Goal: Task Accomplishment & Management: Use online tool/utility

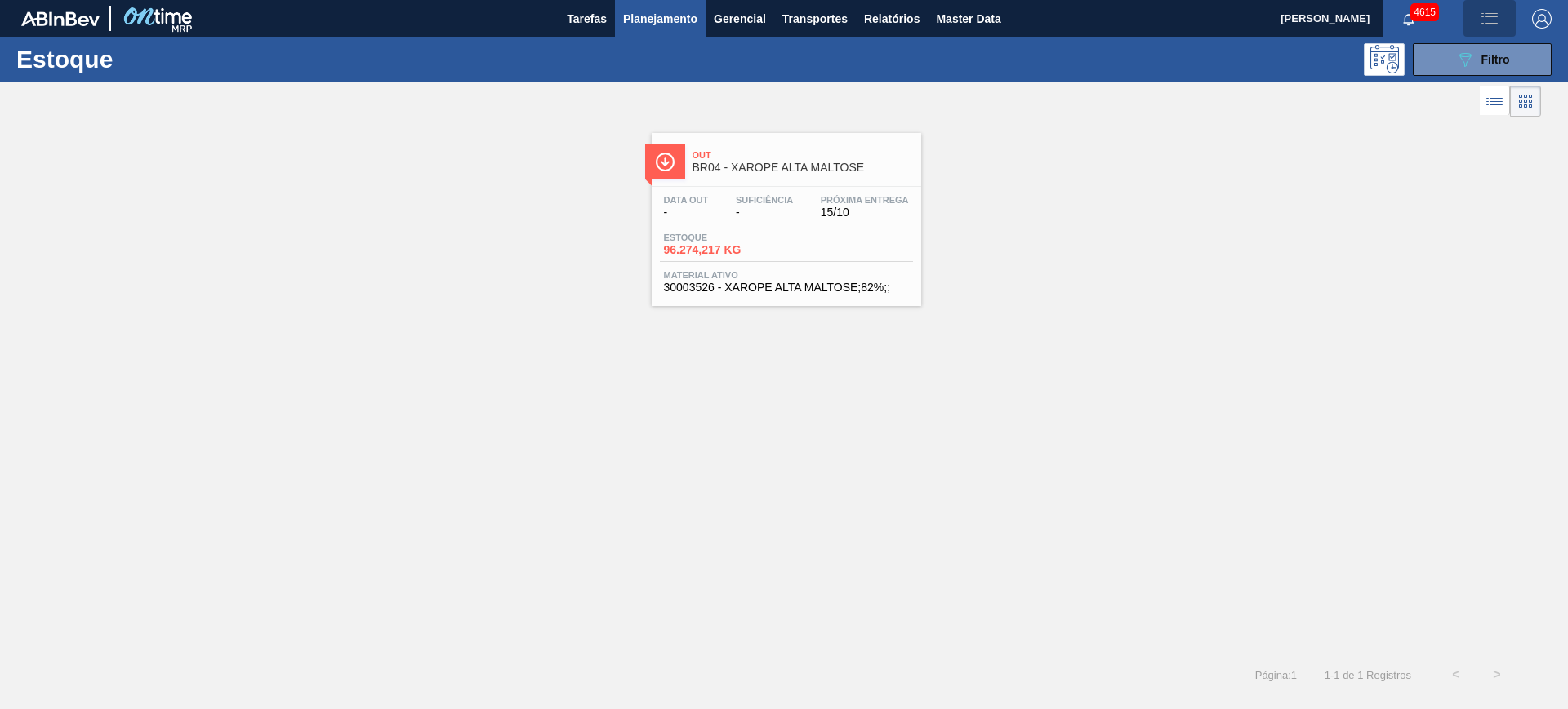
click at [1494, 21] on img "button" at bounding box center [1489, 19] width 20 height 20
click at [1491, 62] on li "Upload de Volumes" at bounding box center [1484, 58] width 141 height 29
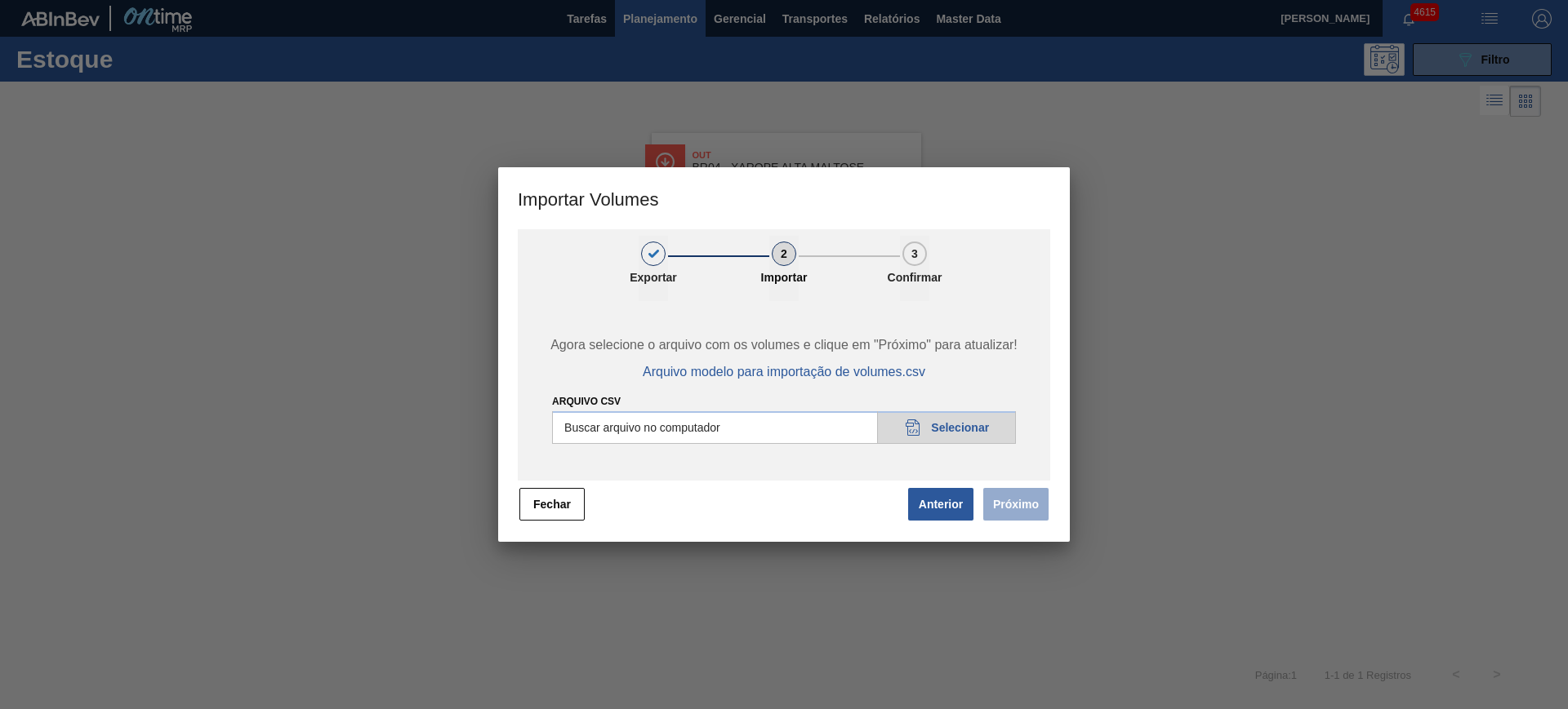
click at [723, 433] on input "Arquivo csv" at bounding box center [784, 427] width 463 height 32
type input "C:\fakepath\Pedidos Massa HM - Portal.csv"
click at [941, 503] on button "Anterior" at bounding box center [941, 503] width 65 height 32
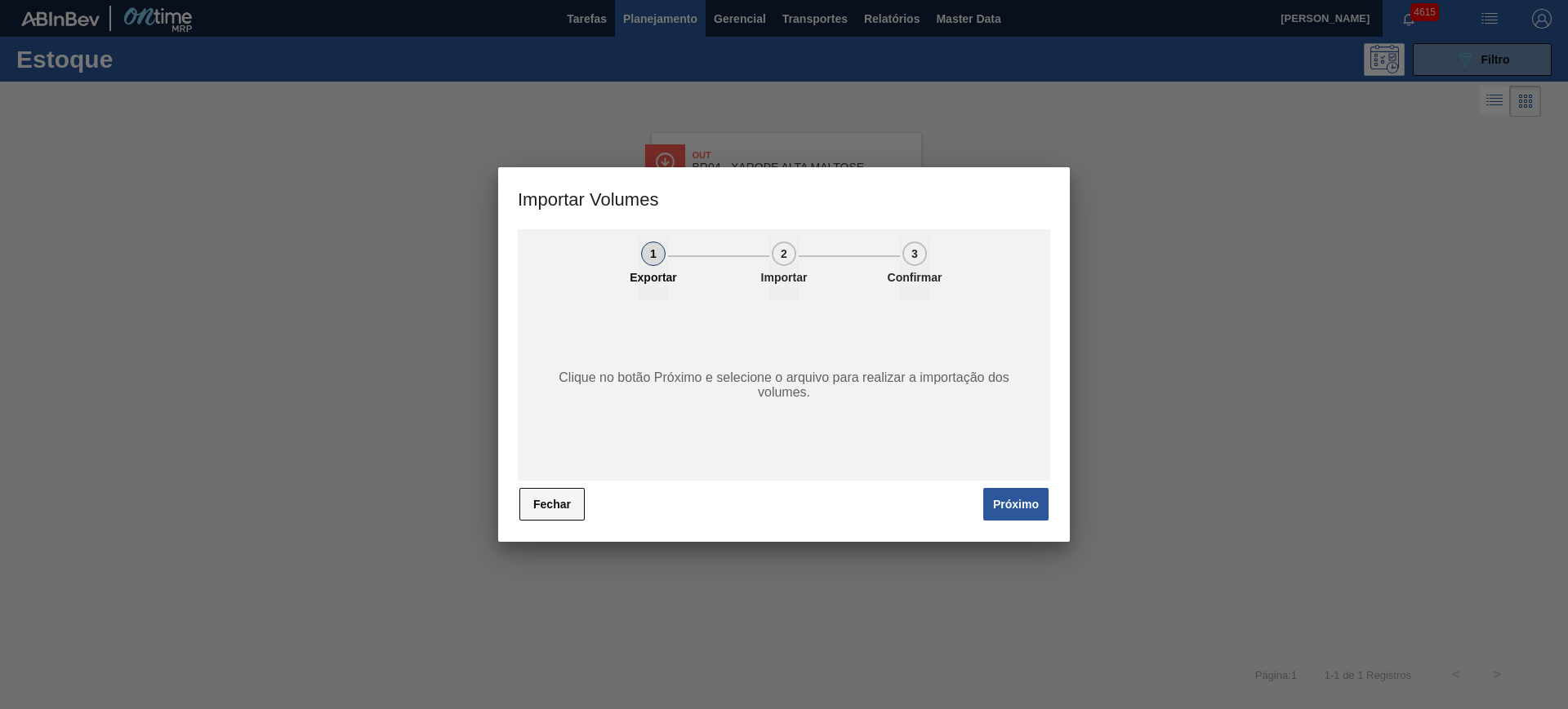
click at [551, 496] on button "Fechar" at bounding box center [551, 503] width 65 height 32
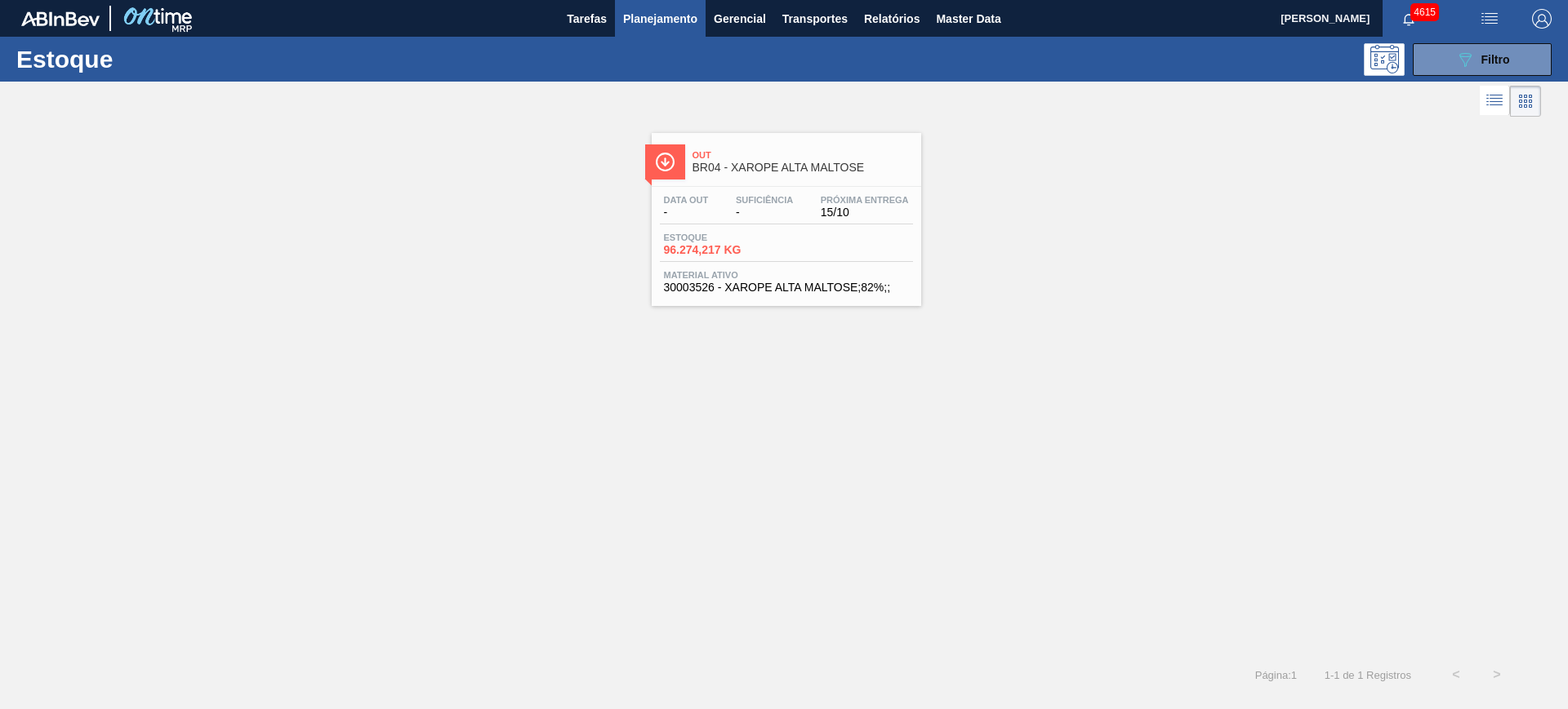
click at [1488, 18] on img "button" at bounding box center [1489, 19] width 20 height 20
click at [1477, 53] on li "Upload de Volumes" at bounding box center [1484, 58] width 141 height 29
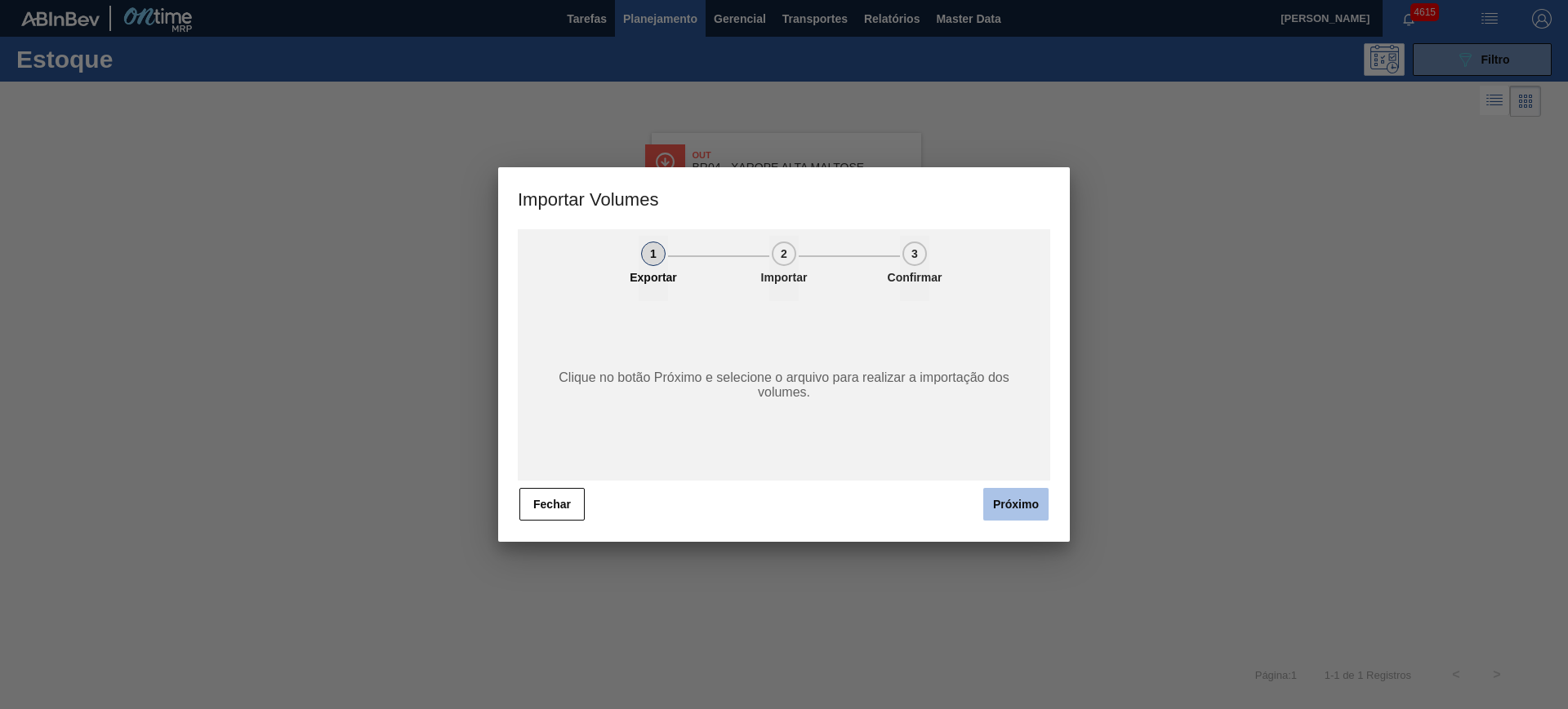
click at [1019, 502] on button "Próximo" at bounding box center [1016, 503] width 65 height 32
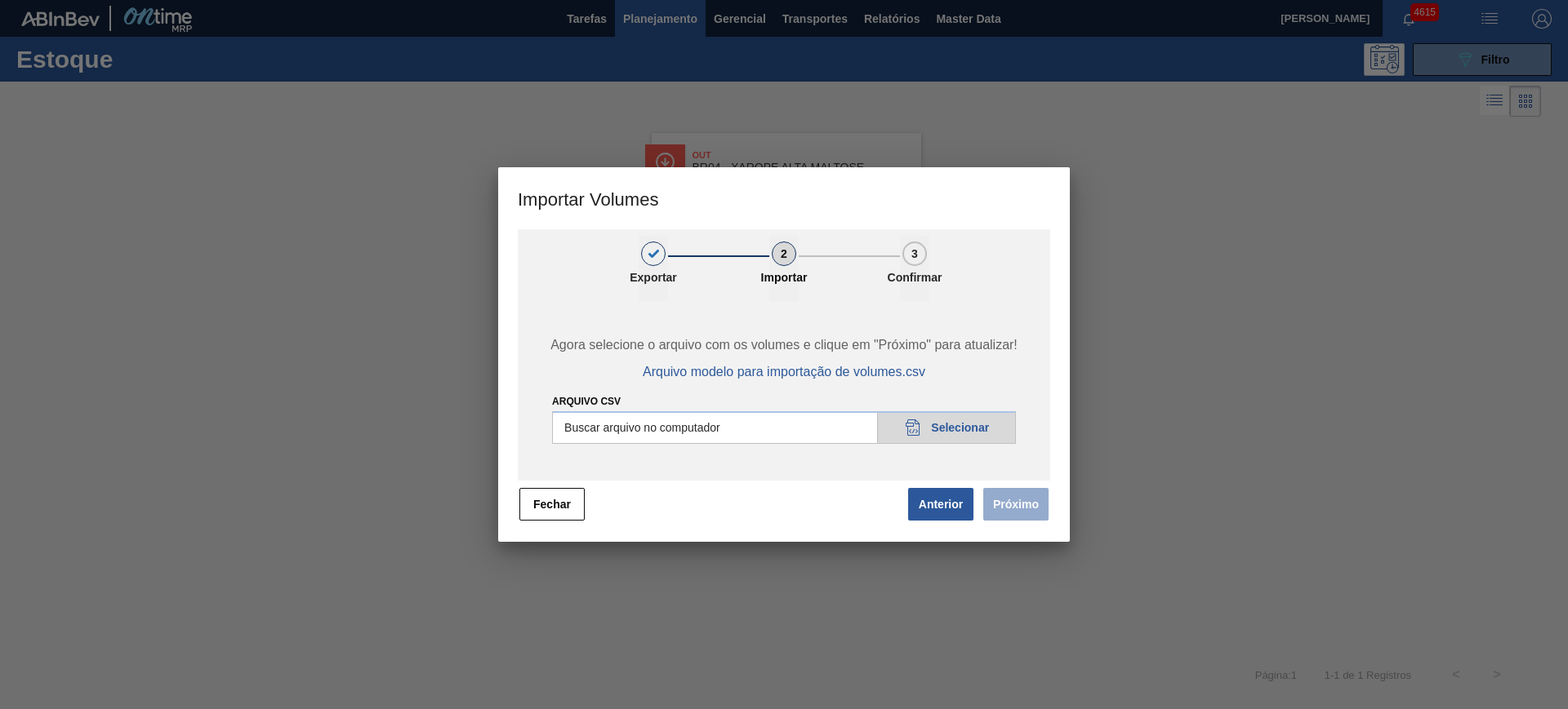
click at [698, 425] on input "Arquivo csv" at bounding box center [784, 427] width 463 height 32
type input "C:\fakepath\Pedidos Massa HM - Portal.csv"
click at [1027, 516] on button "Próximo" at bounding box center [1016, 503] width 65 height 32
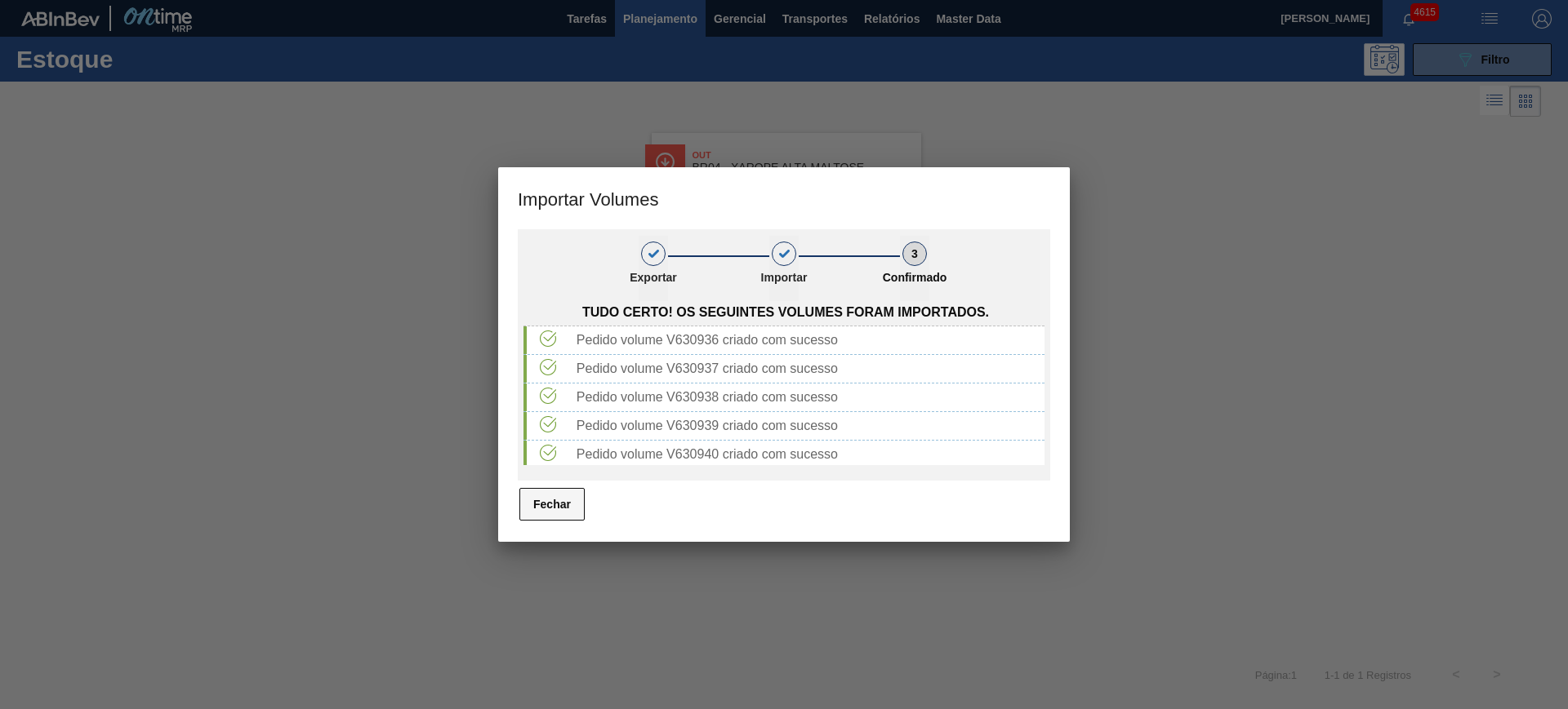
click at [572, 509] on button "Fechar" at bounding box center [551, 503] width 65 height 32
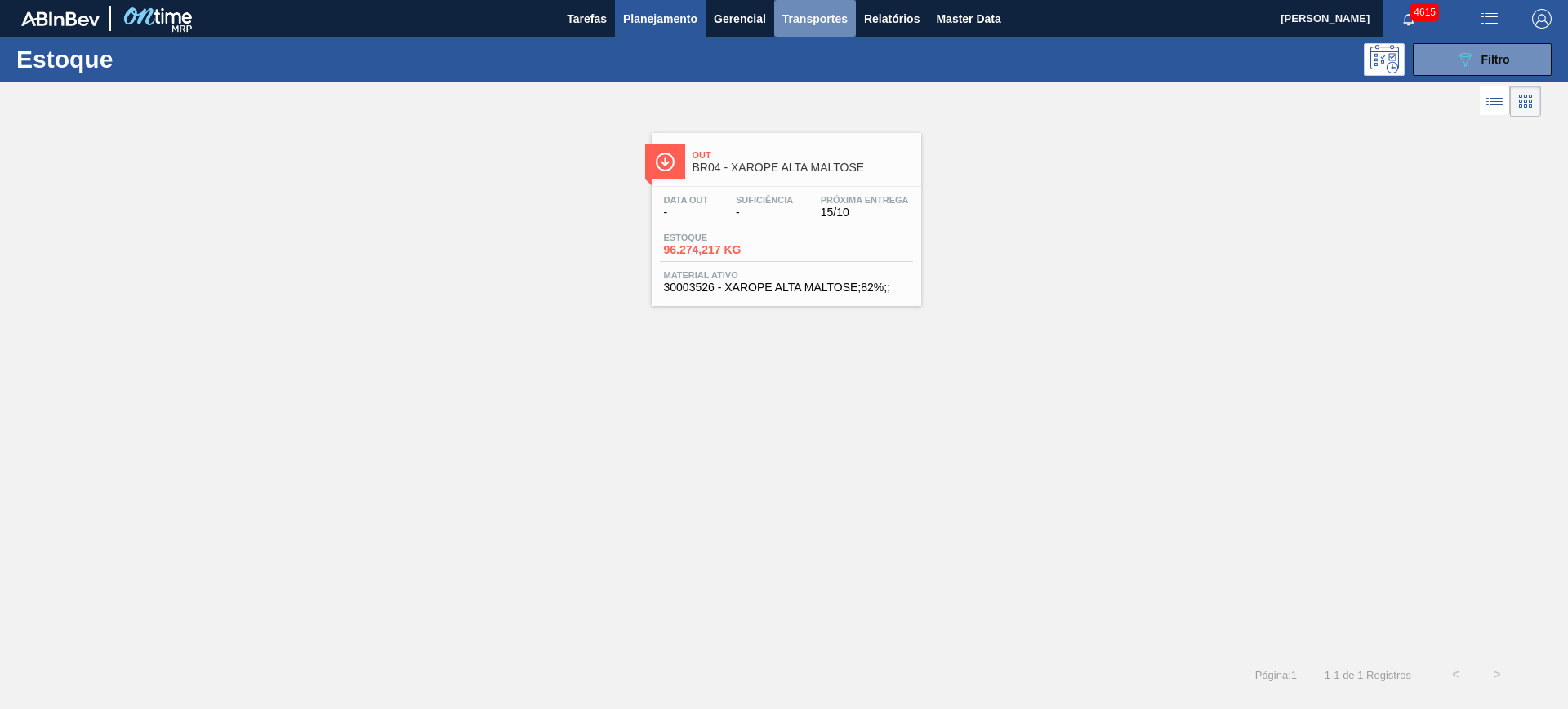
click at [832, 21] on span "Transportes" at bounding box center [815, 19] width 65 height 20
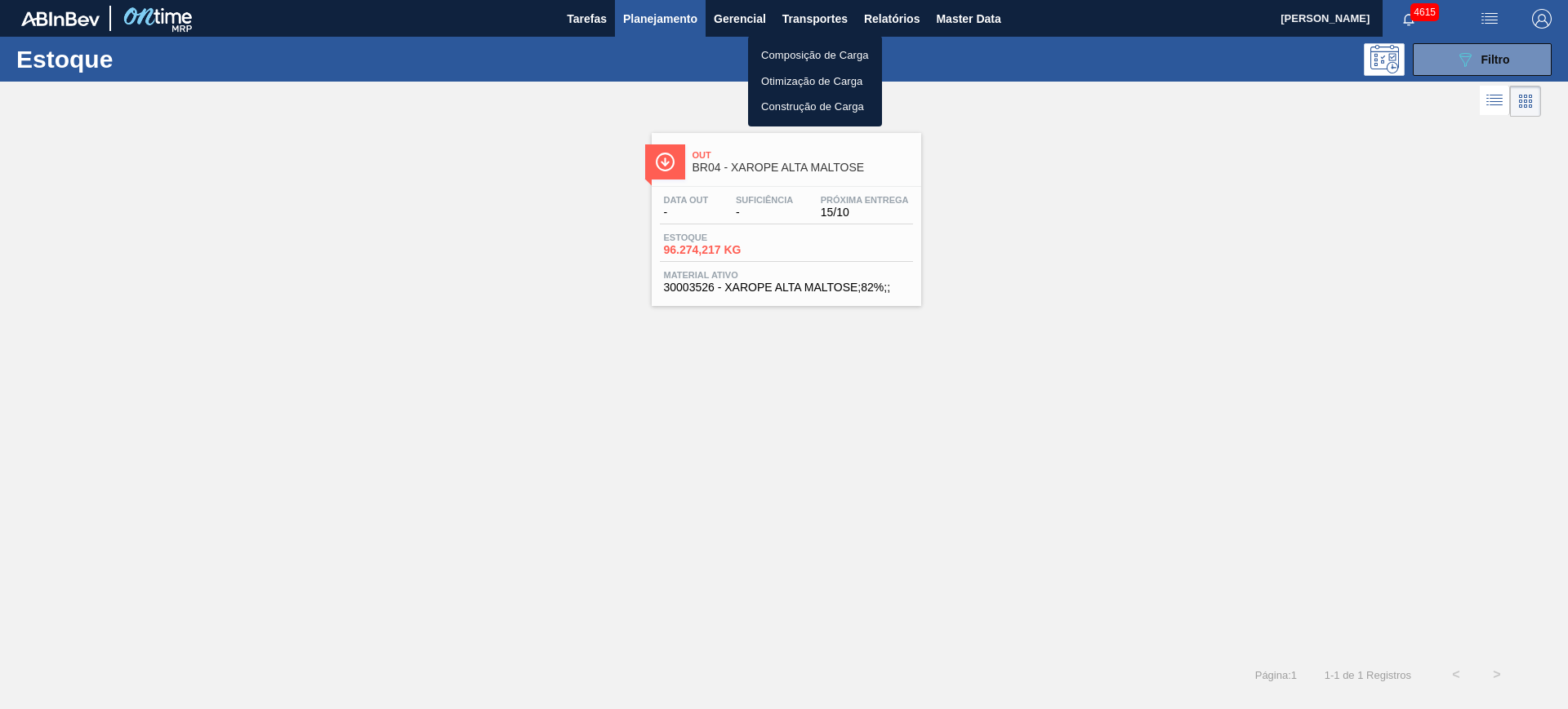
click at [839, 72] on li "Otimização de Carga" at bounding box center [815, 81] width 134 height 26
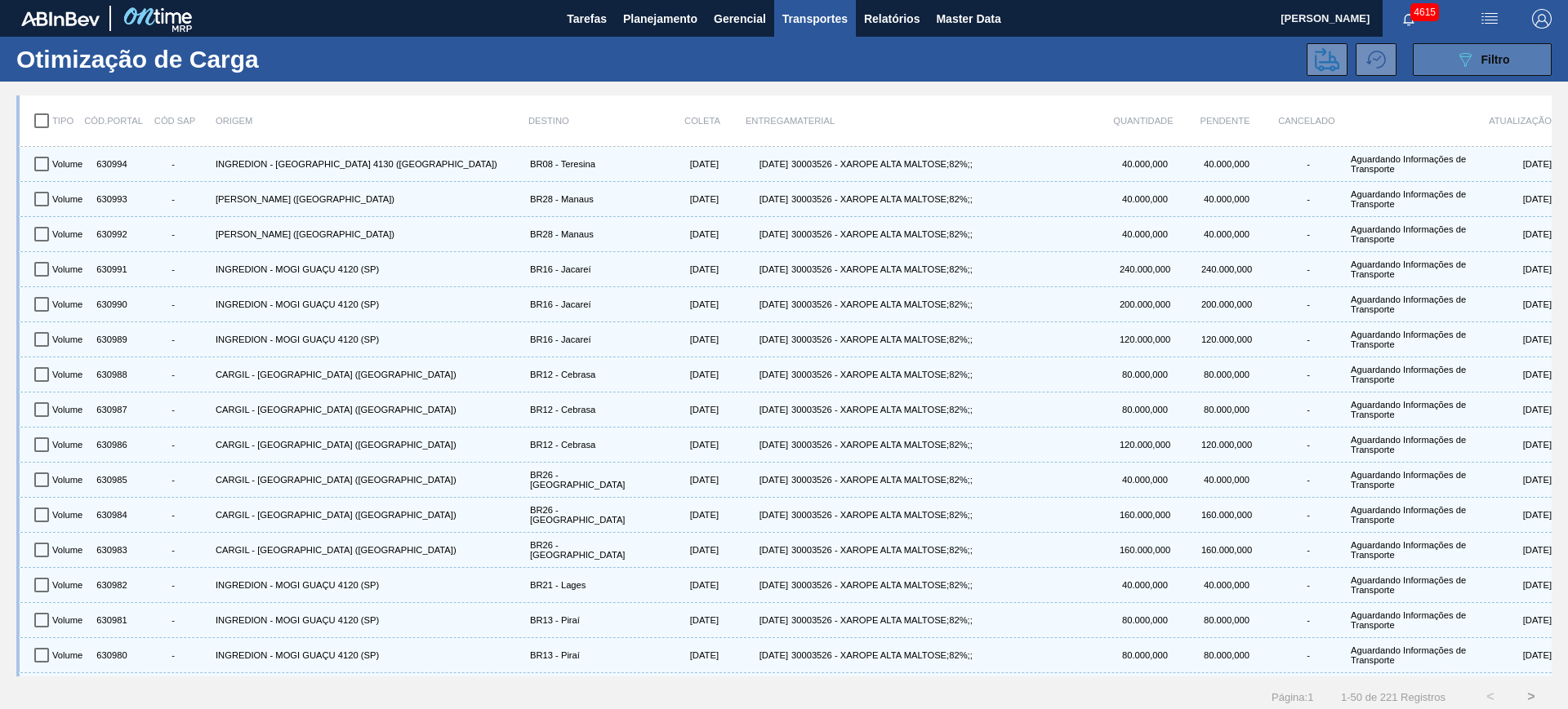
click at [1499, 50] on div "089F7B8B-B2A5-4AFE-B5C0-19BA573D28AC Filtro" at bounding box center [1482, 59] width 55 height 20
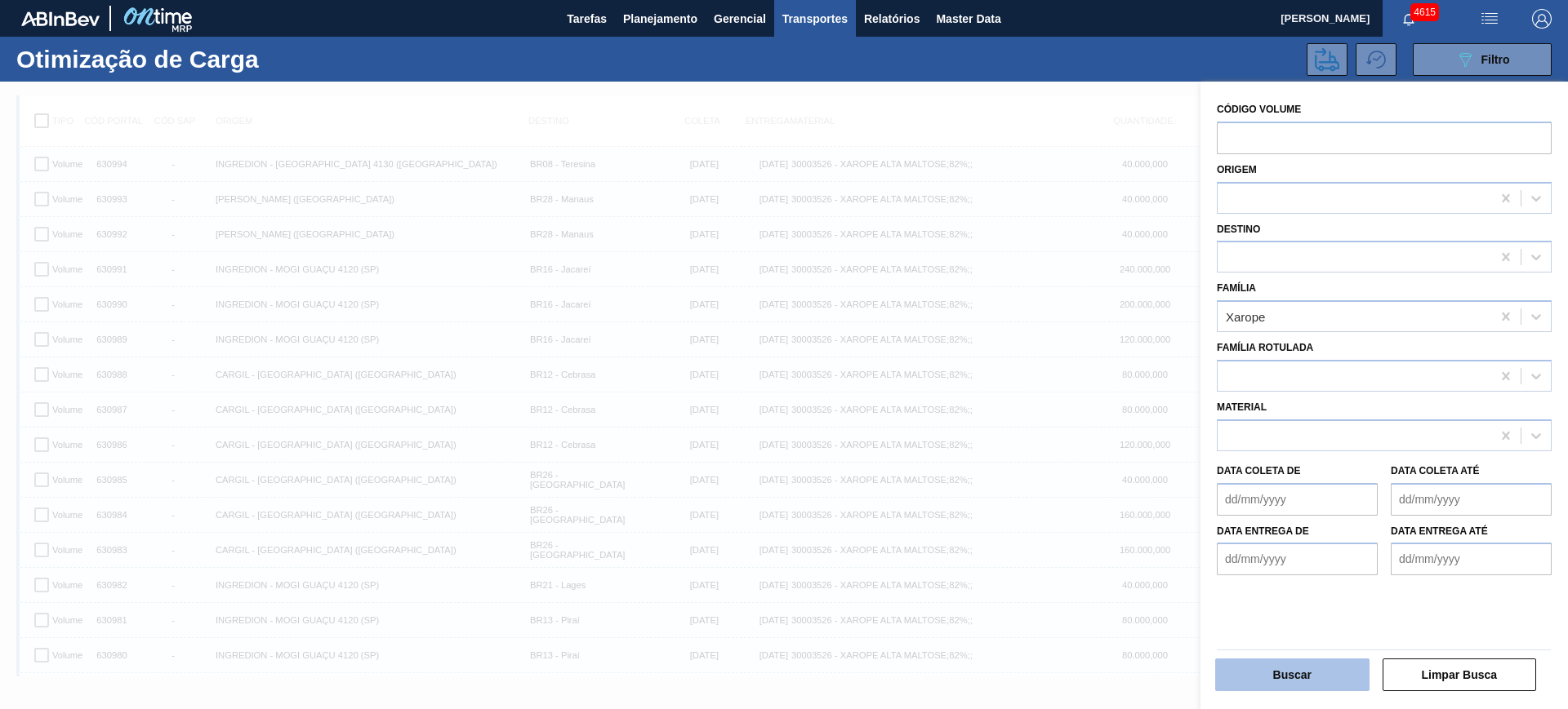
click at [1302, 668] on button "Buscar" at bounding box center [1292, 674] width 154 height 32
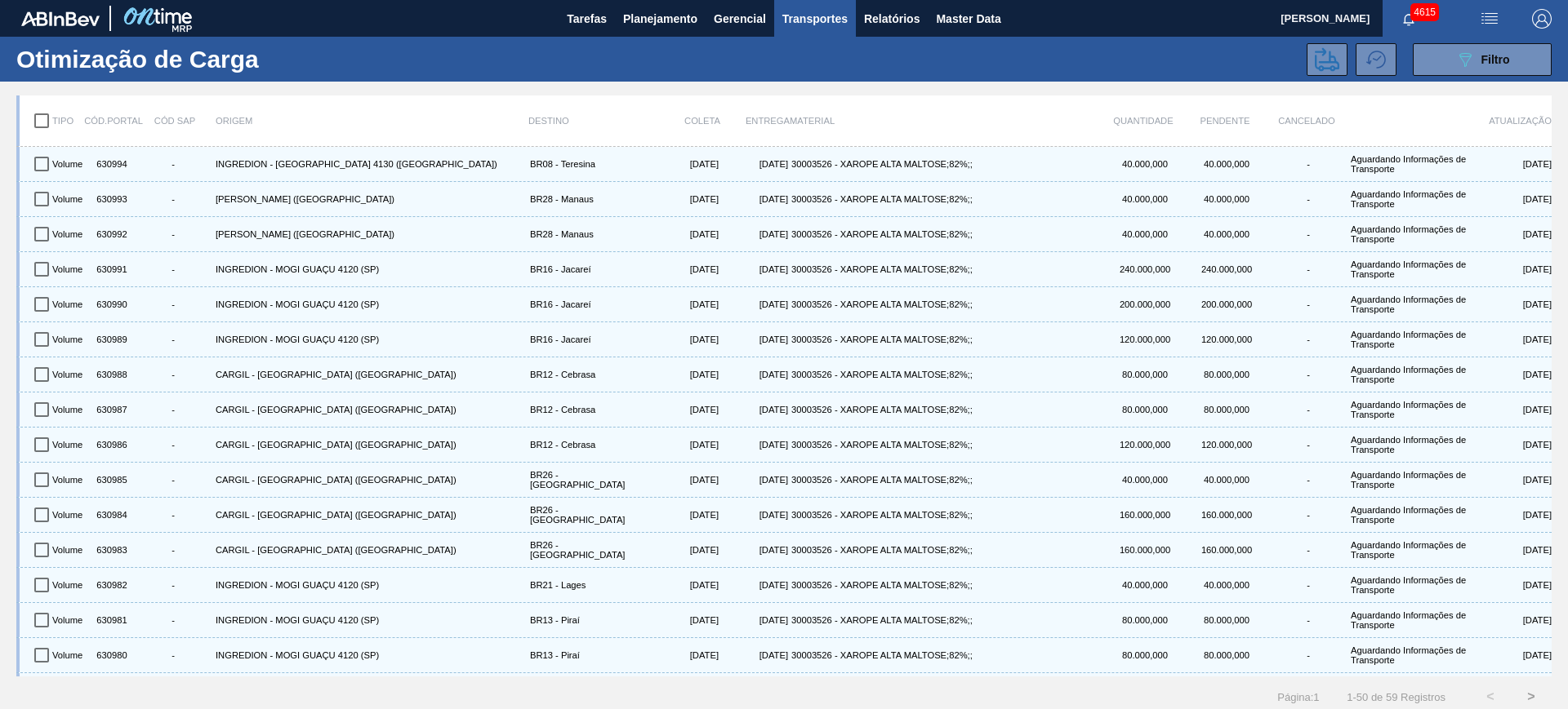
click at [47, 115] on input "checkbox" at bounding box center [41, 120] width 34 height 34
checkbox input "true"
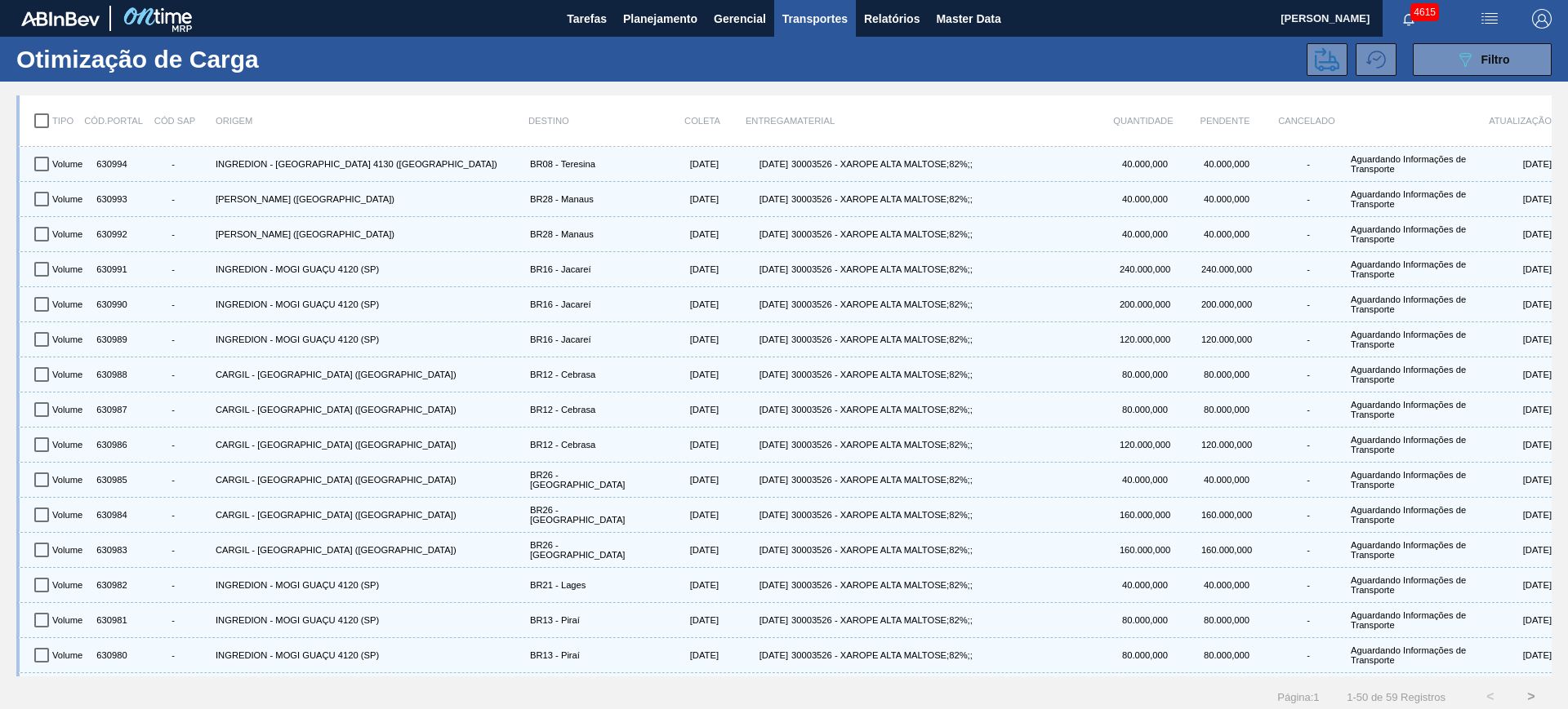
checkbox input "true"
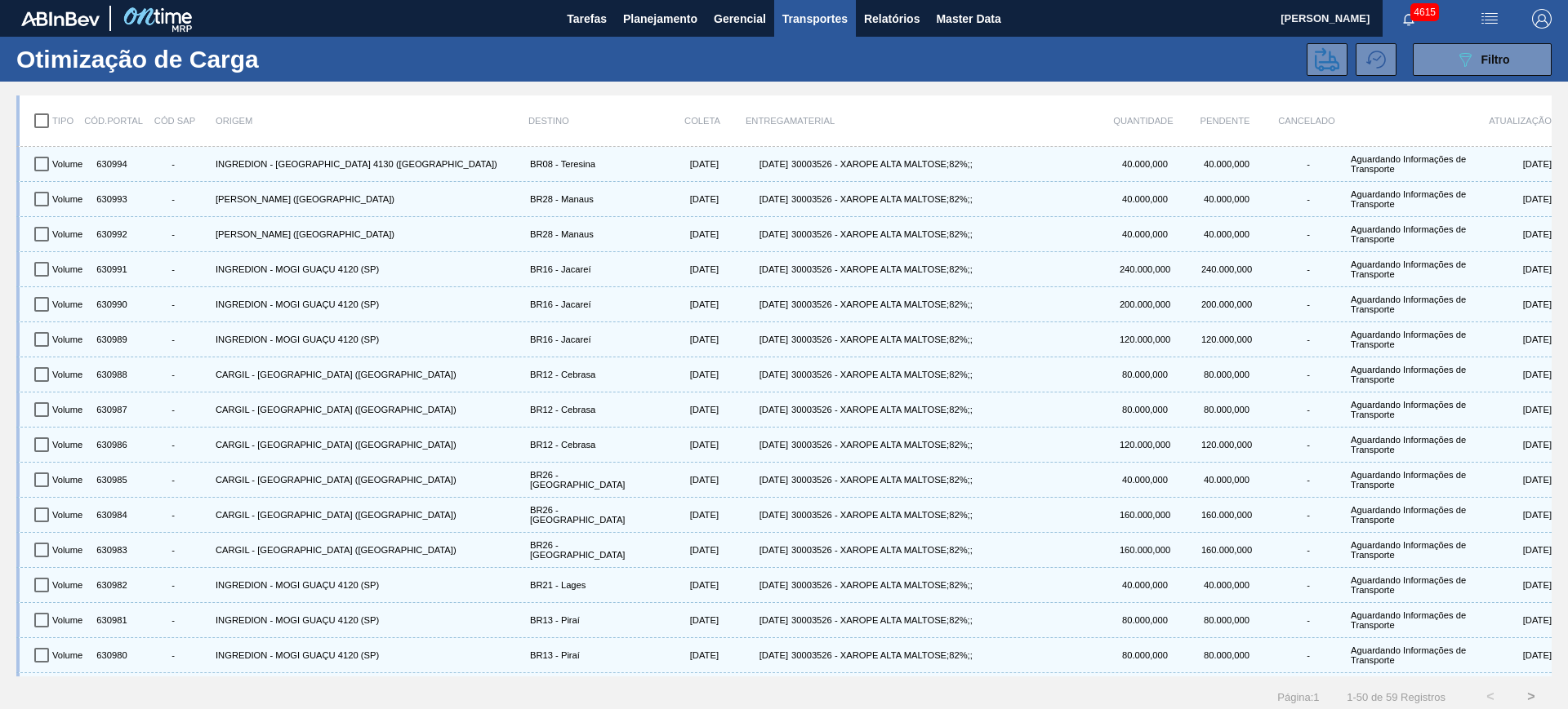
checkbox input "true"
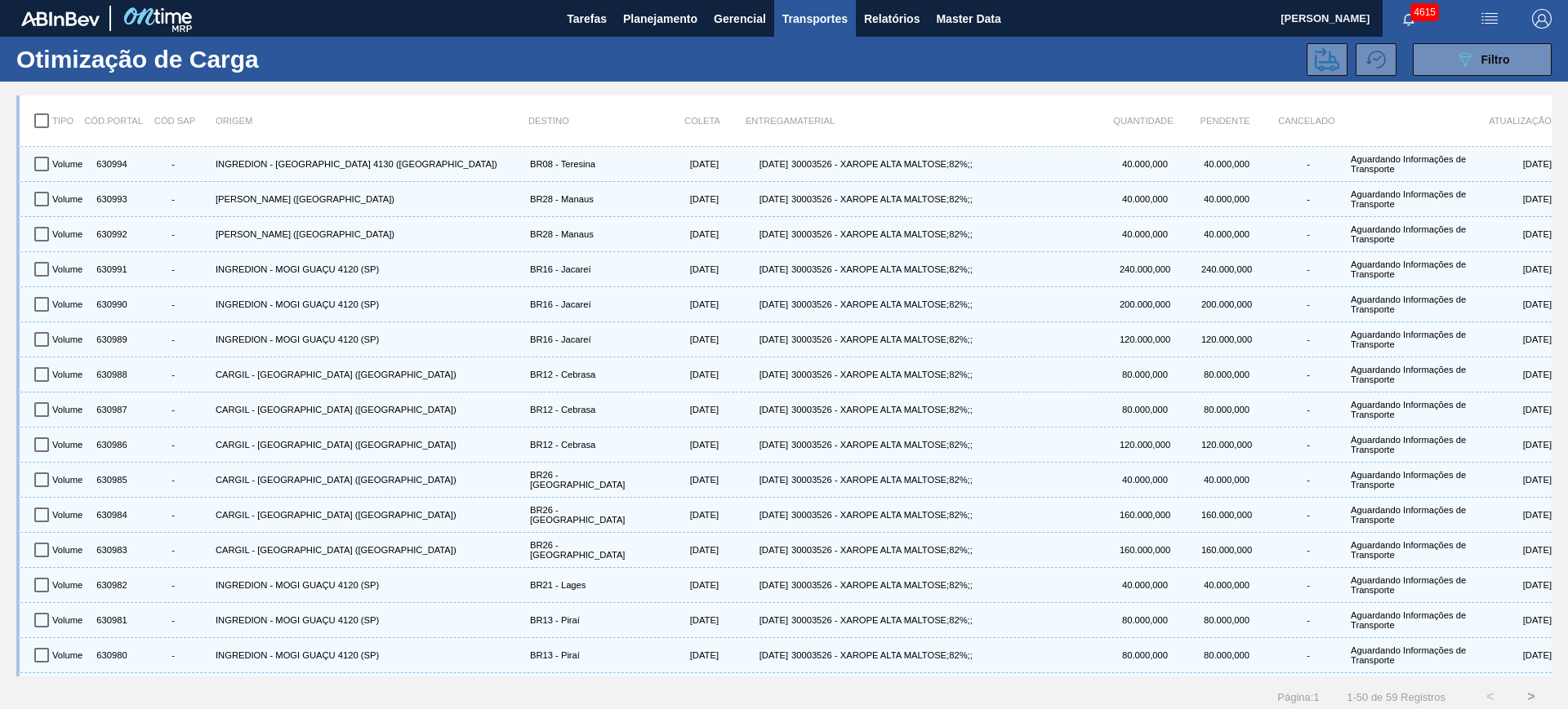
checkbox input "true"
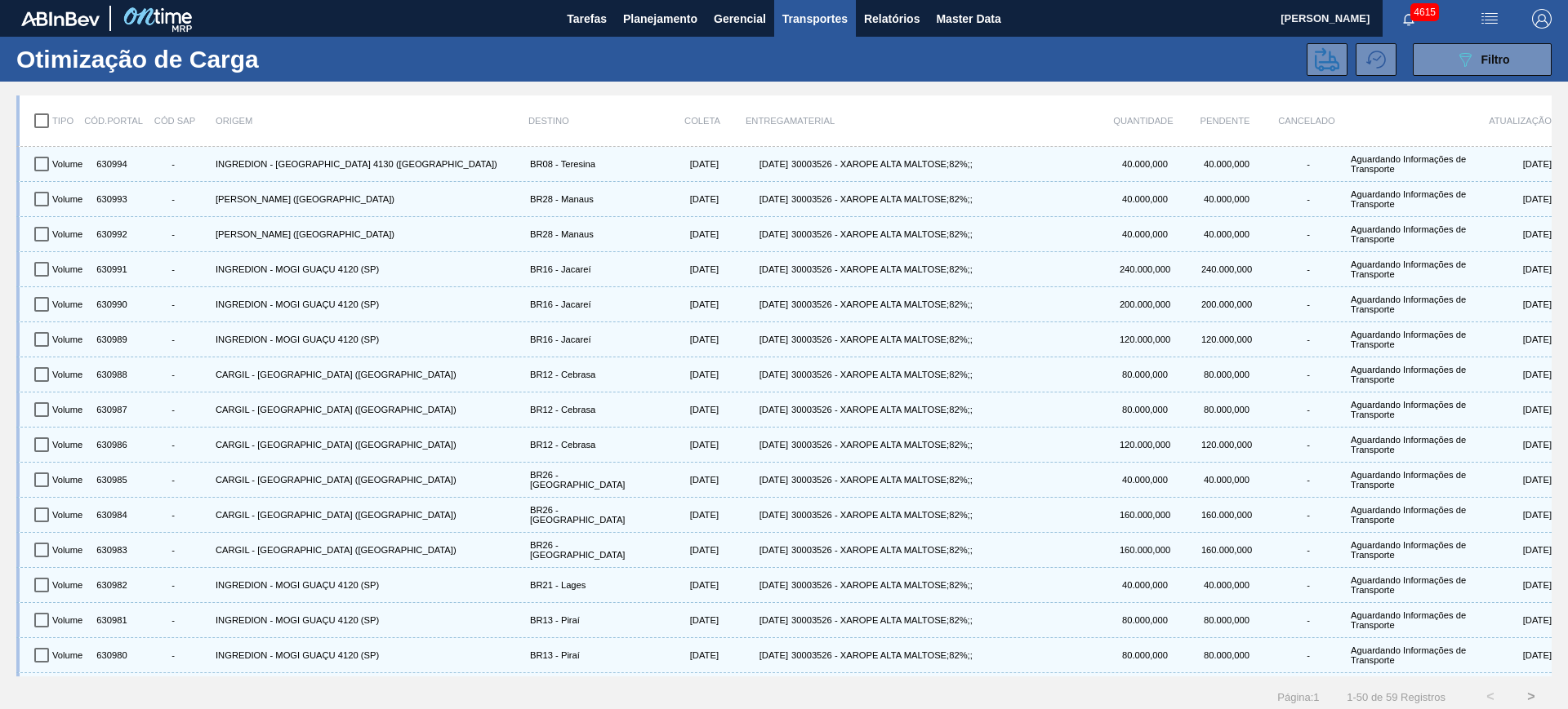
checkbox input "true"
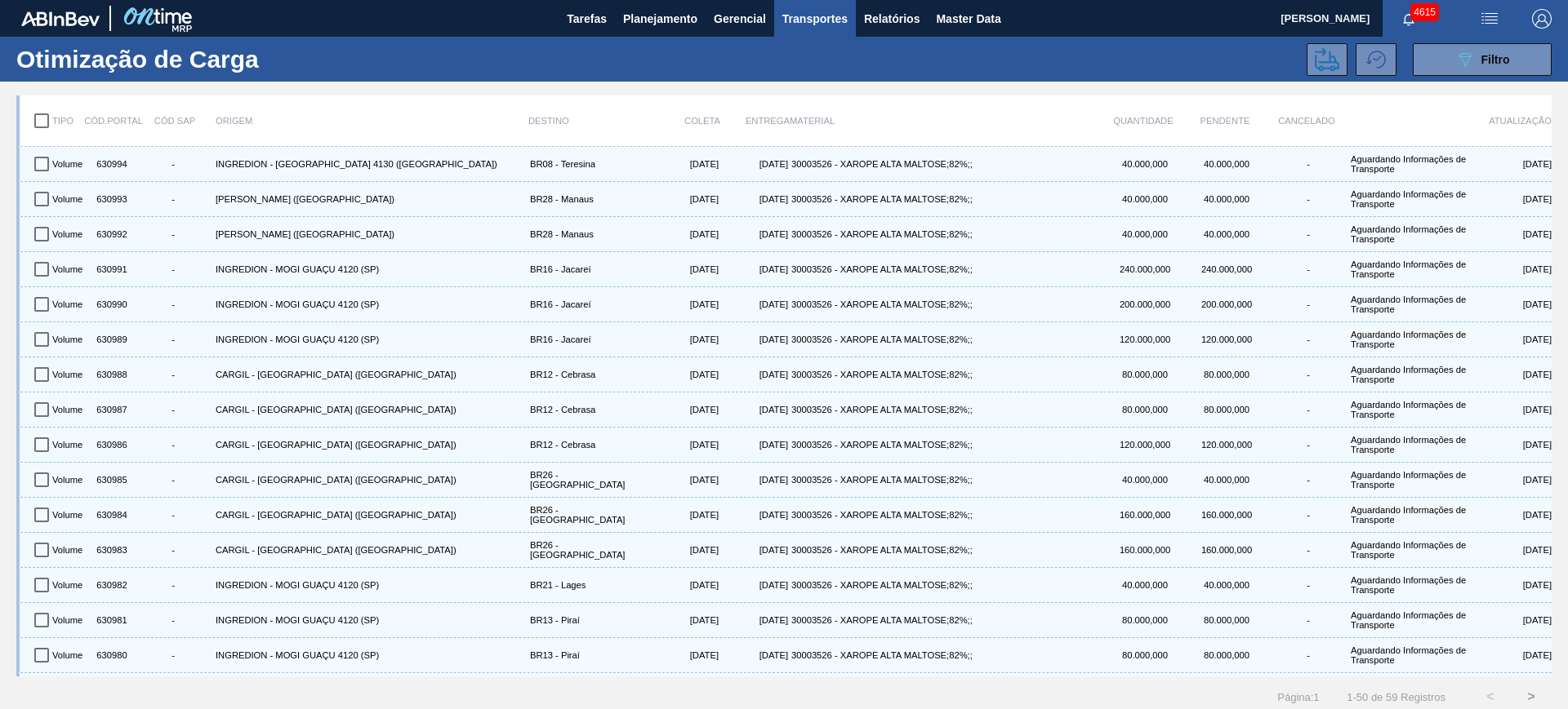
checkbox input "true"
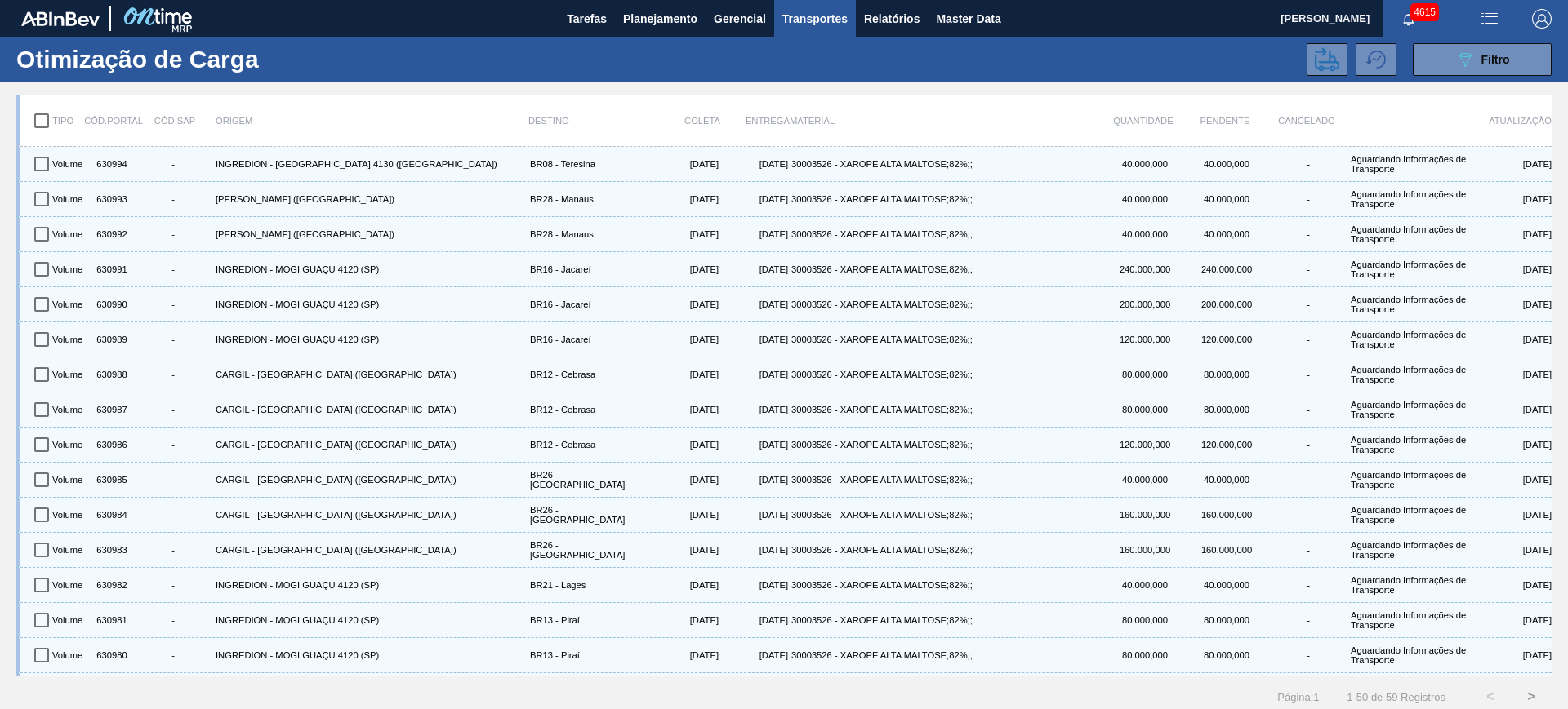
checkbox input "true"
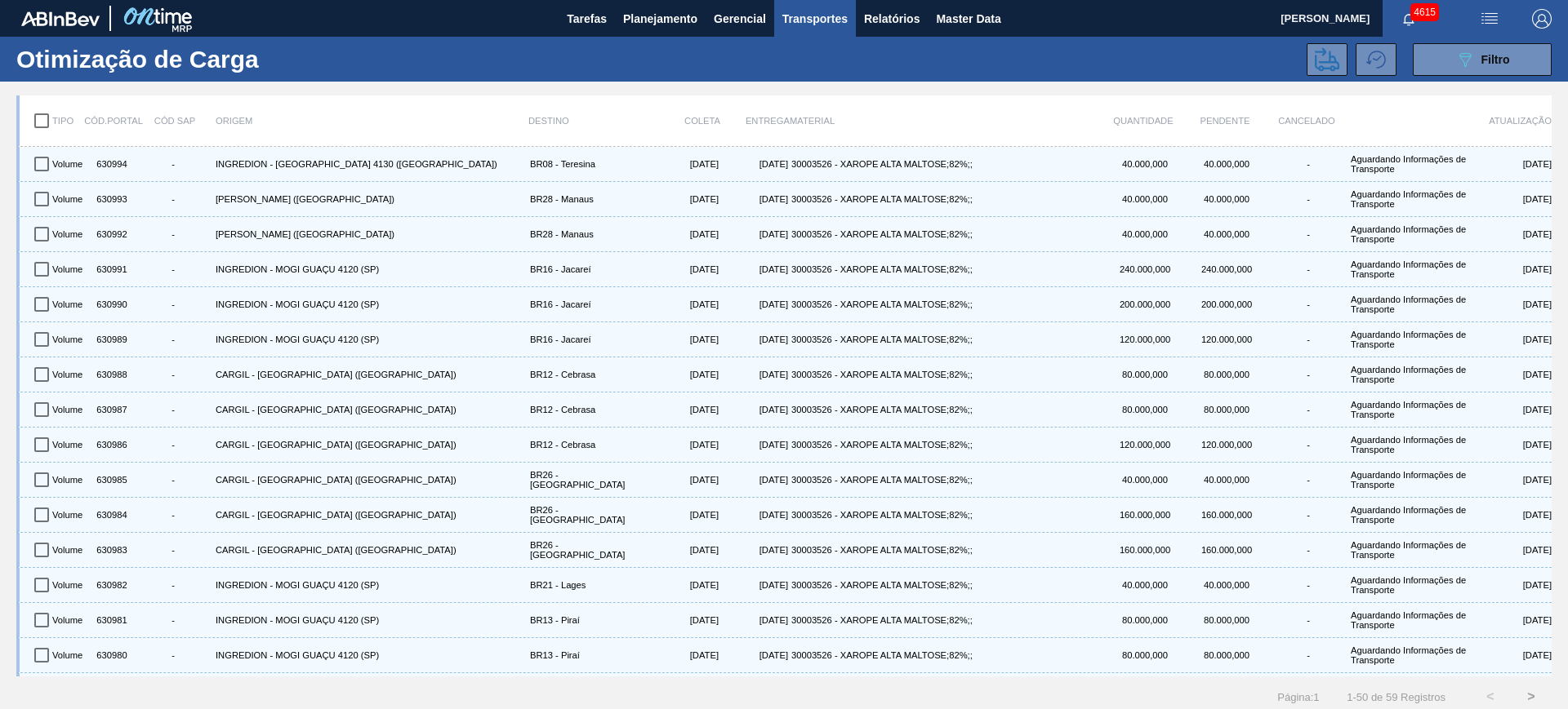
checkbox input "true"
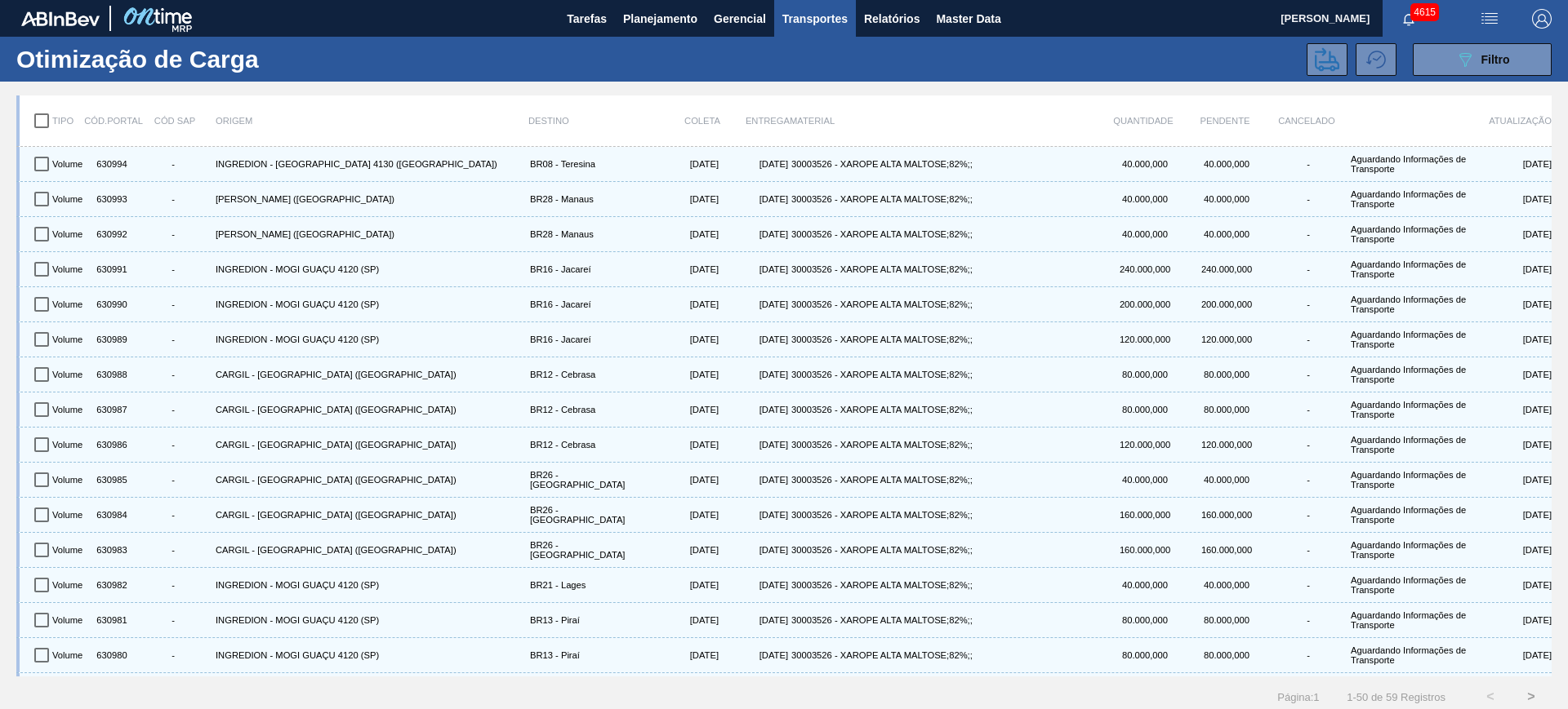
checkbox input "true"
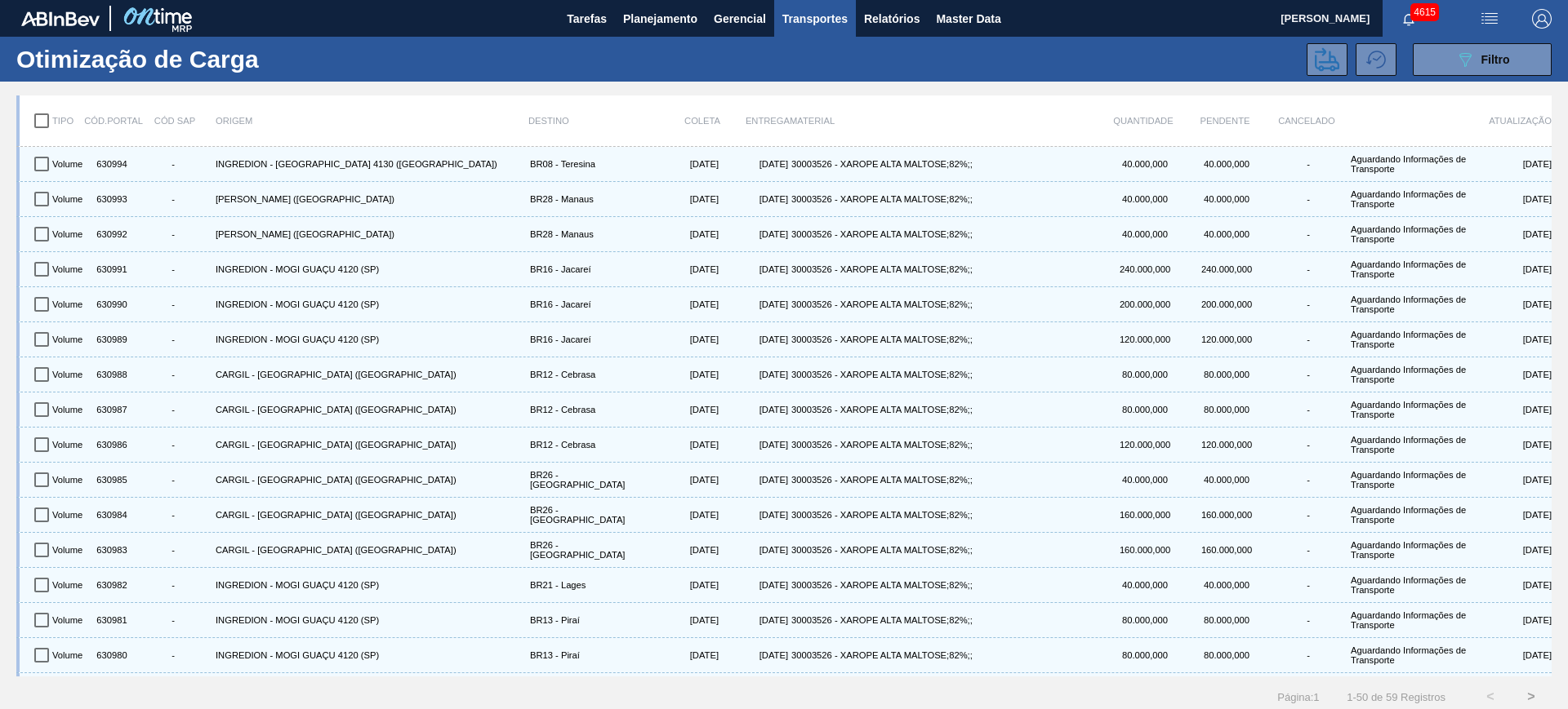
checkbox input "true"
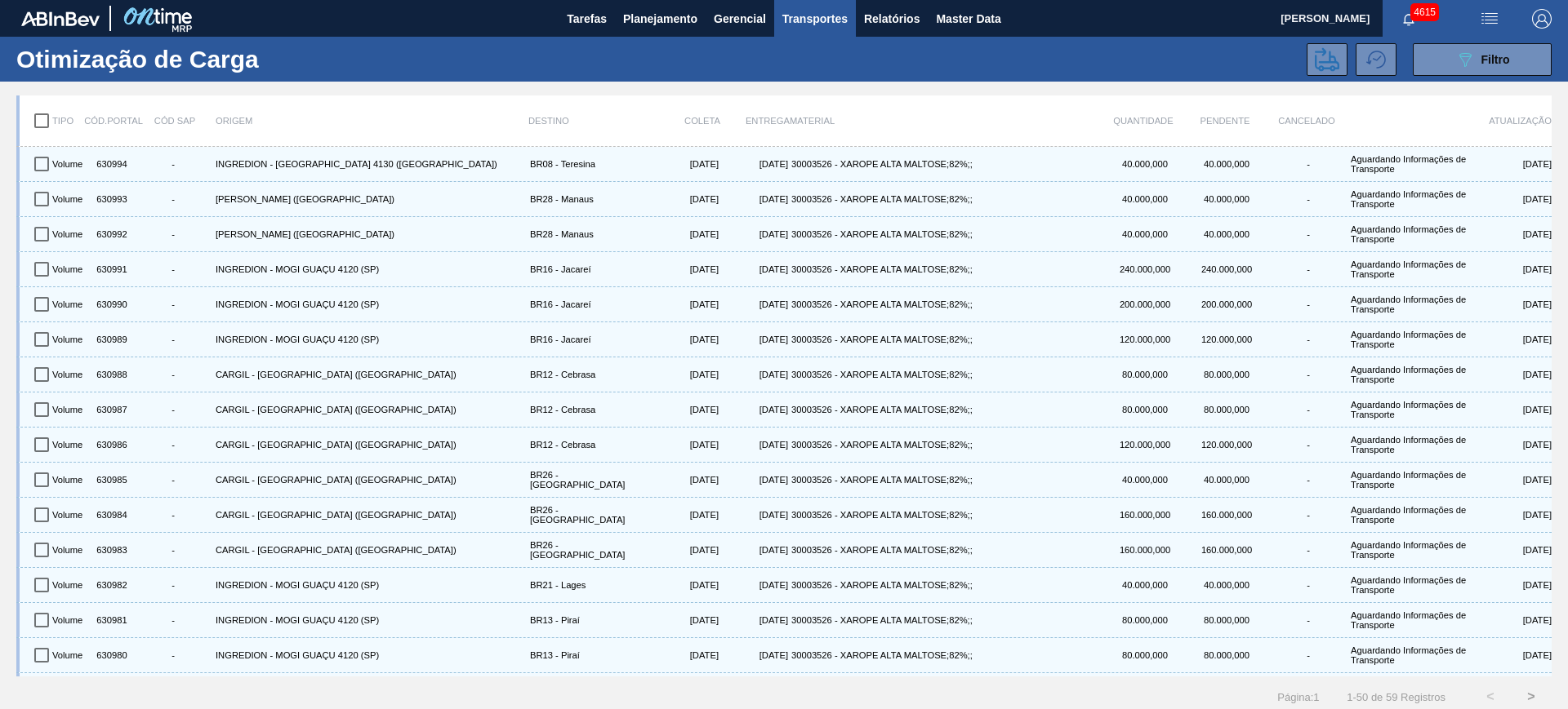
checkbox input "true"
click at [1321, 65] on icon at bounding box center [1326, 59] width 24 height 24
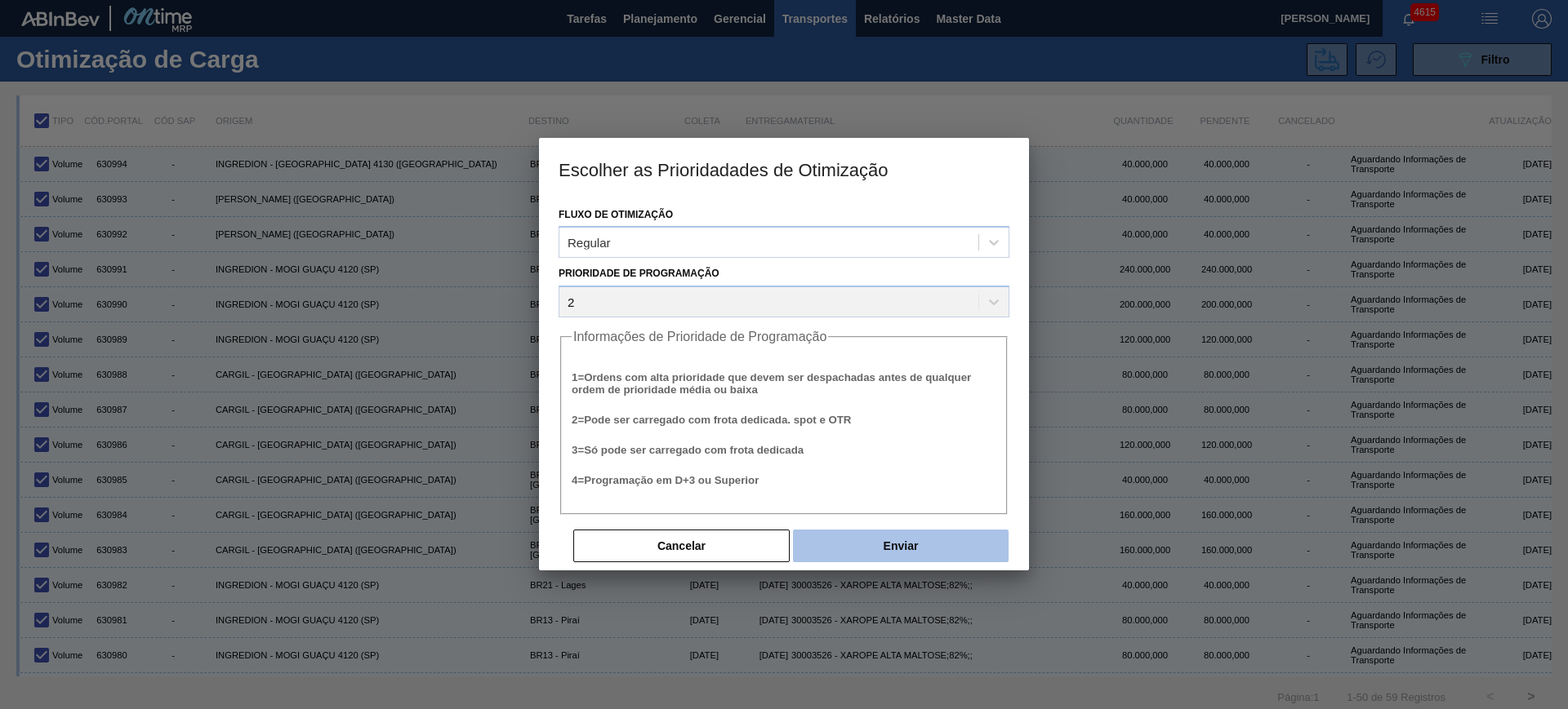
click at [935, 535] on button "Enviar" at bounding box center [901, 545] width 216 height 32
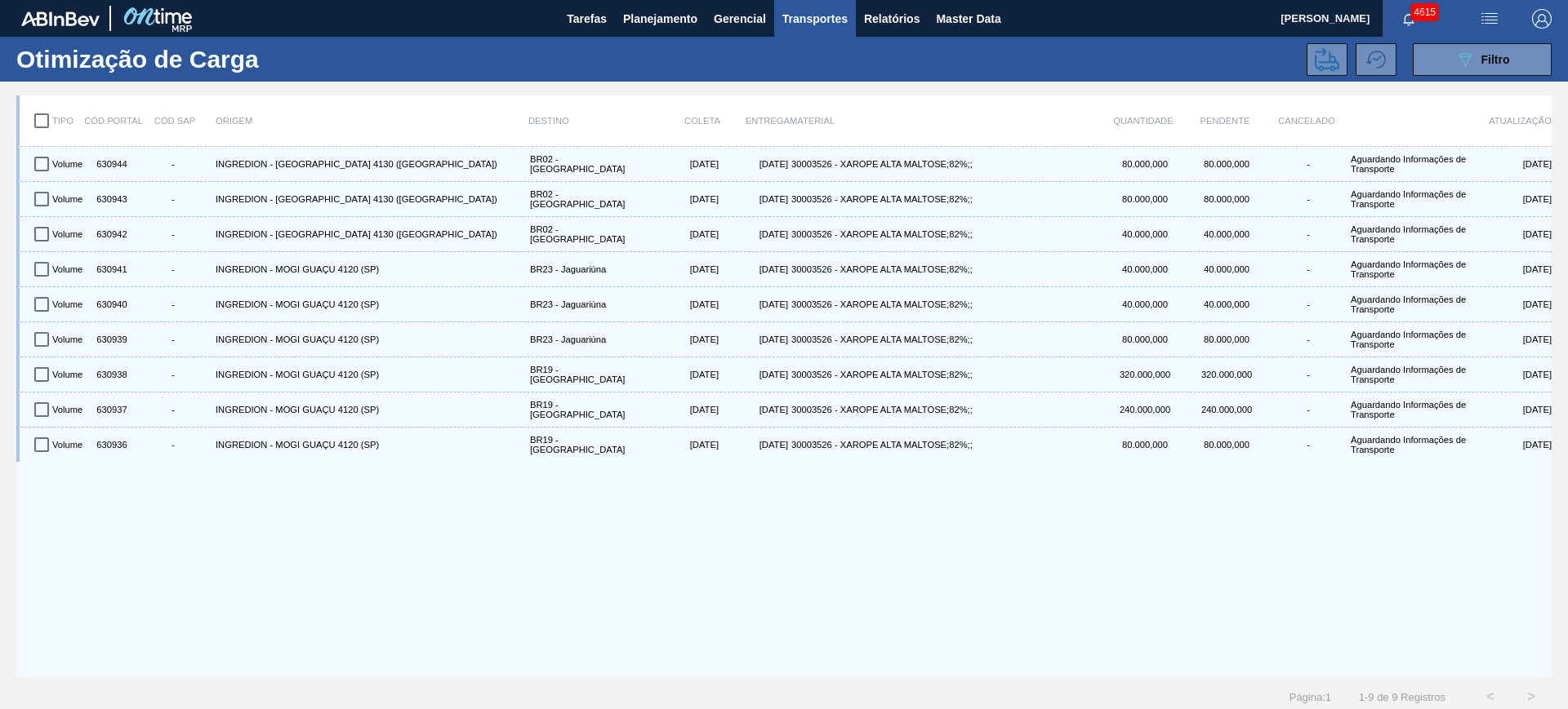
click at [38, 121] on input "checkbox" at bounding box center [41, 120] width 34 height 34
checkbox input "true"
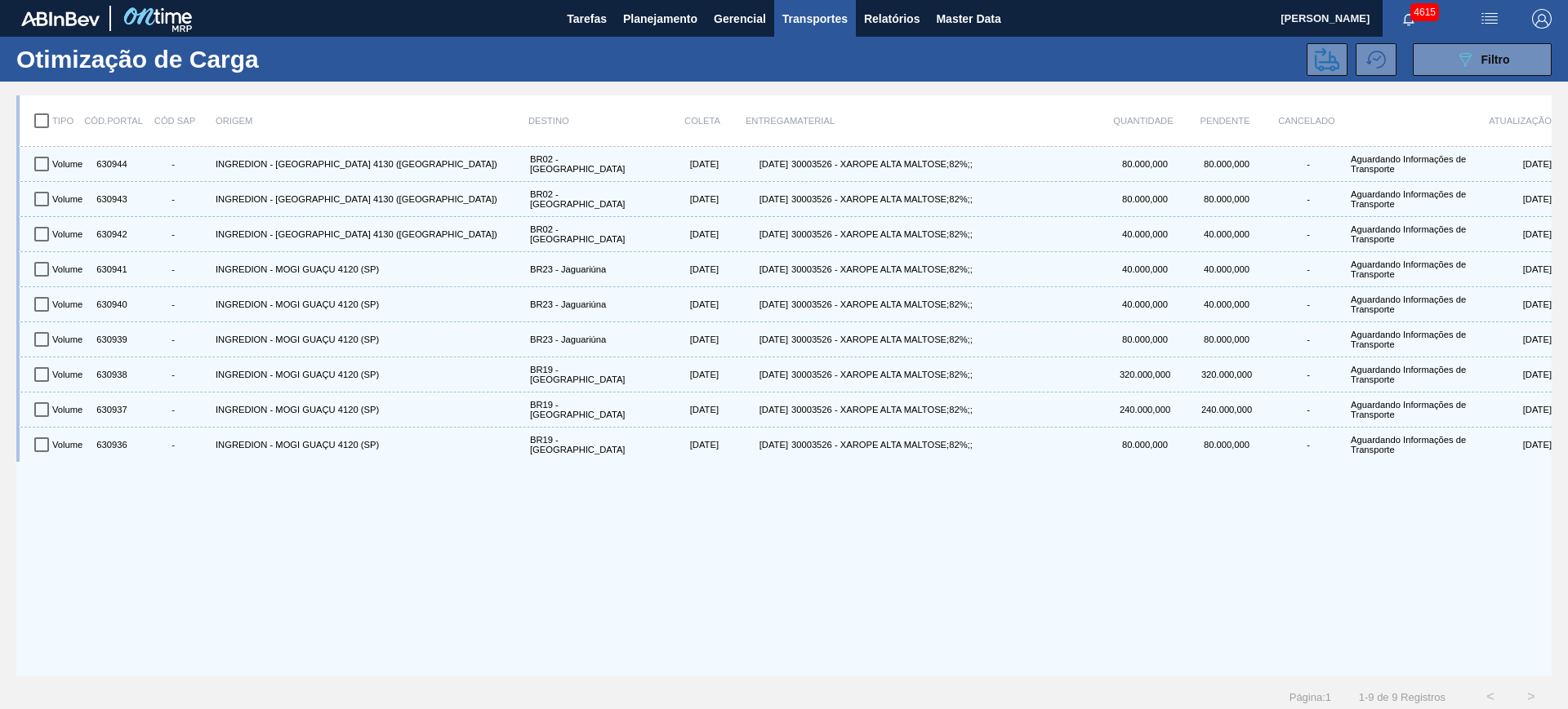
checkbox input "true"
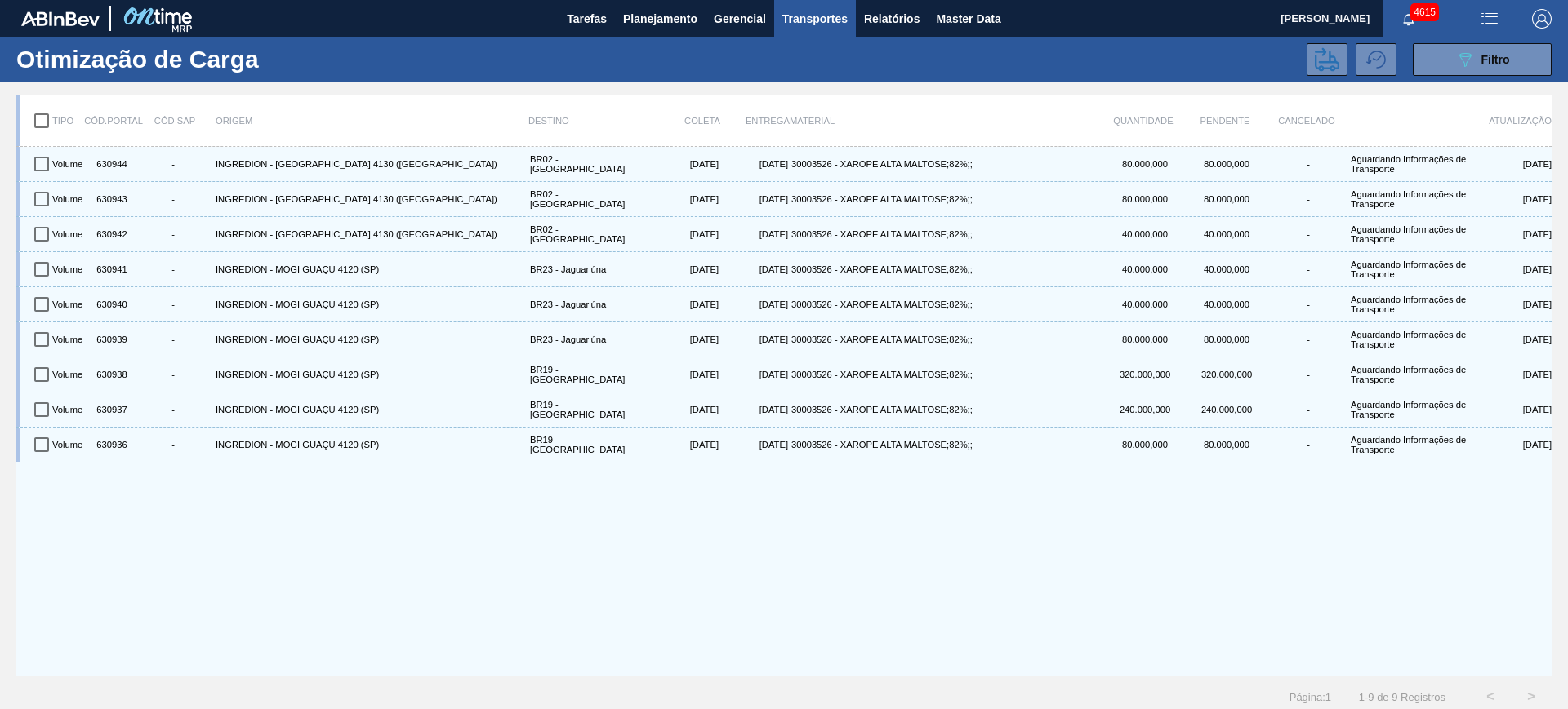
checkbox input "true"
click at [1319, 61] on icon at bounding box center [1326, 59] width 24 height 23
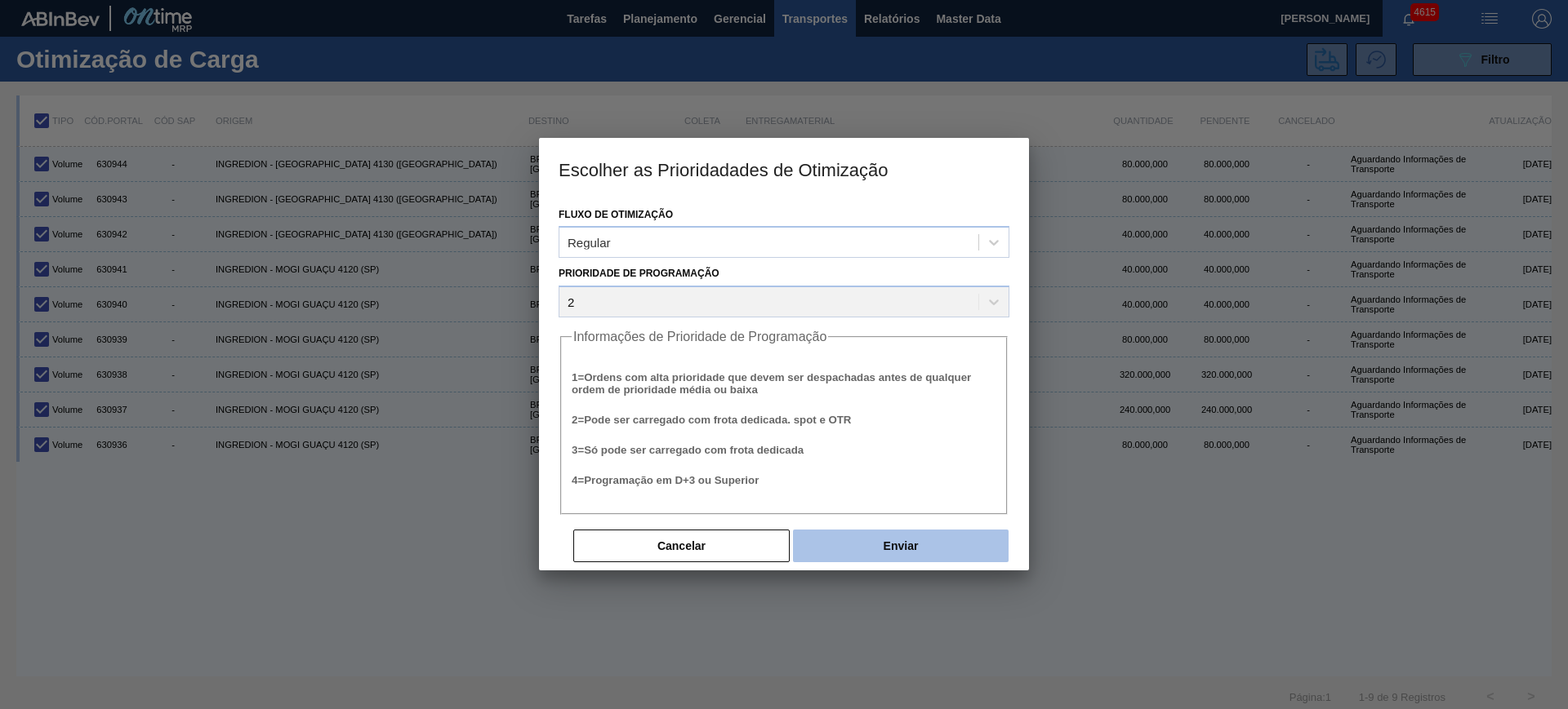
click at [922, 535] on button "Enviar" at bounding box center [901, 545] width 216 height 32
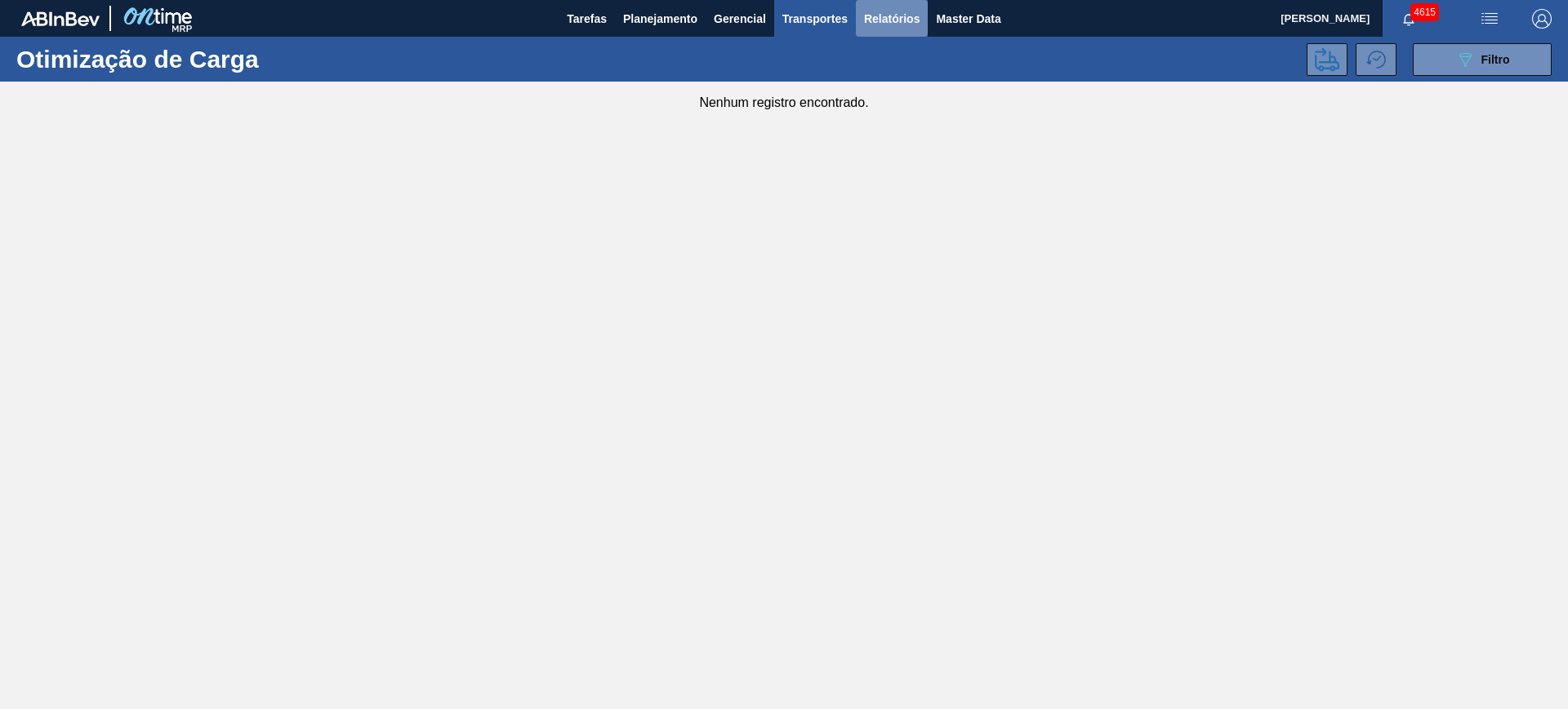
click at [895, 16] on span "Relatórios" at bounding box center [891, 19] width 56 height 20
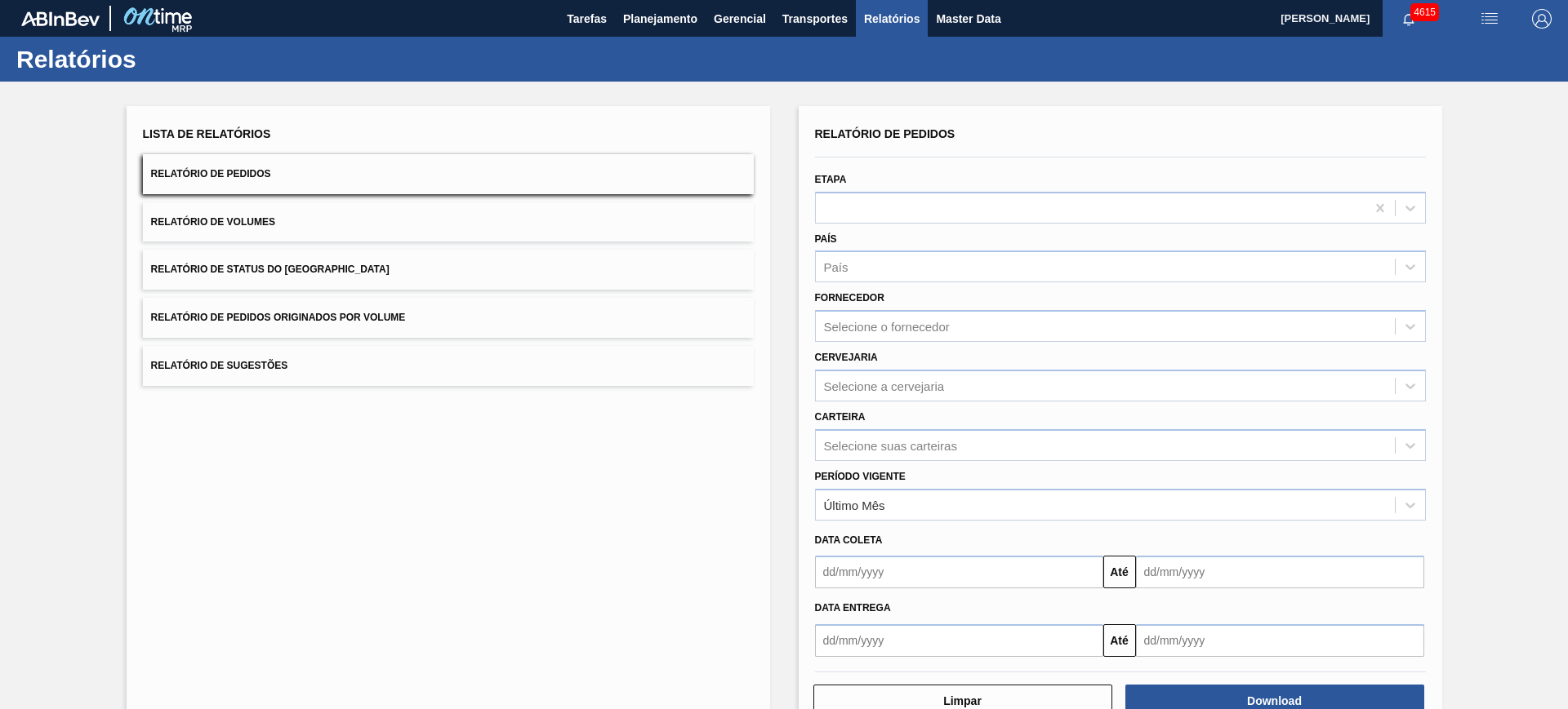
click at [314, 225] on button "Relatório de Volumes" at bounding box center [448, 222] width 611 height 40
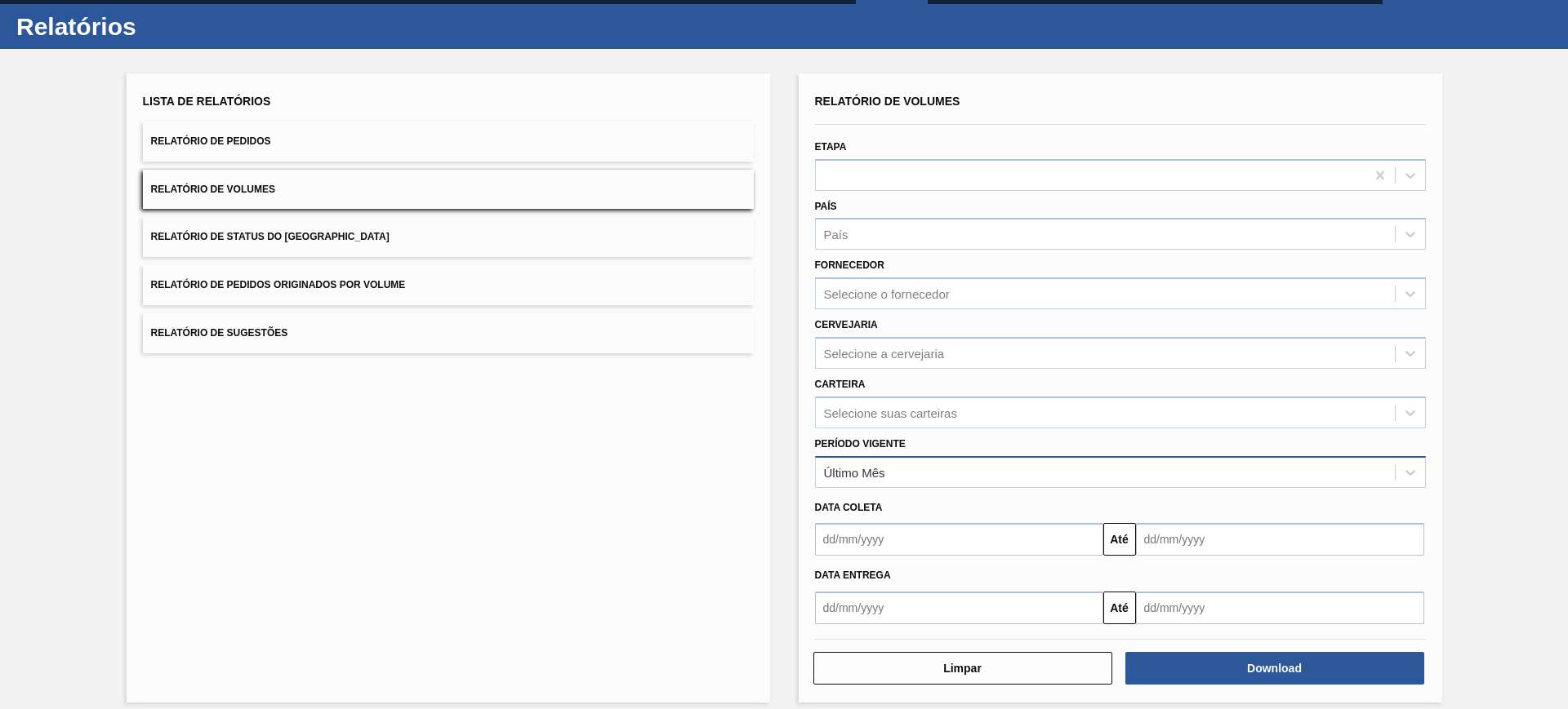
scroll to position [47, 0]
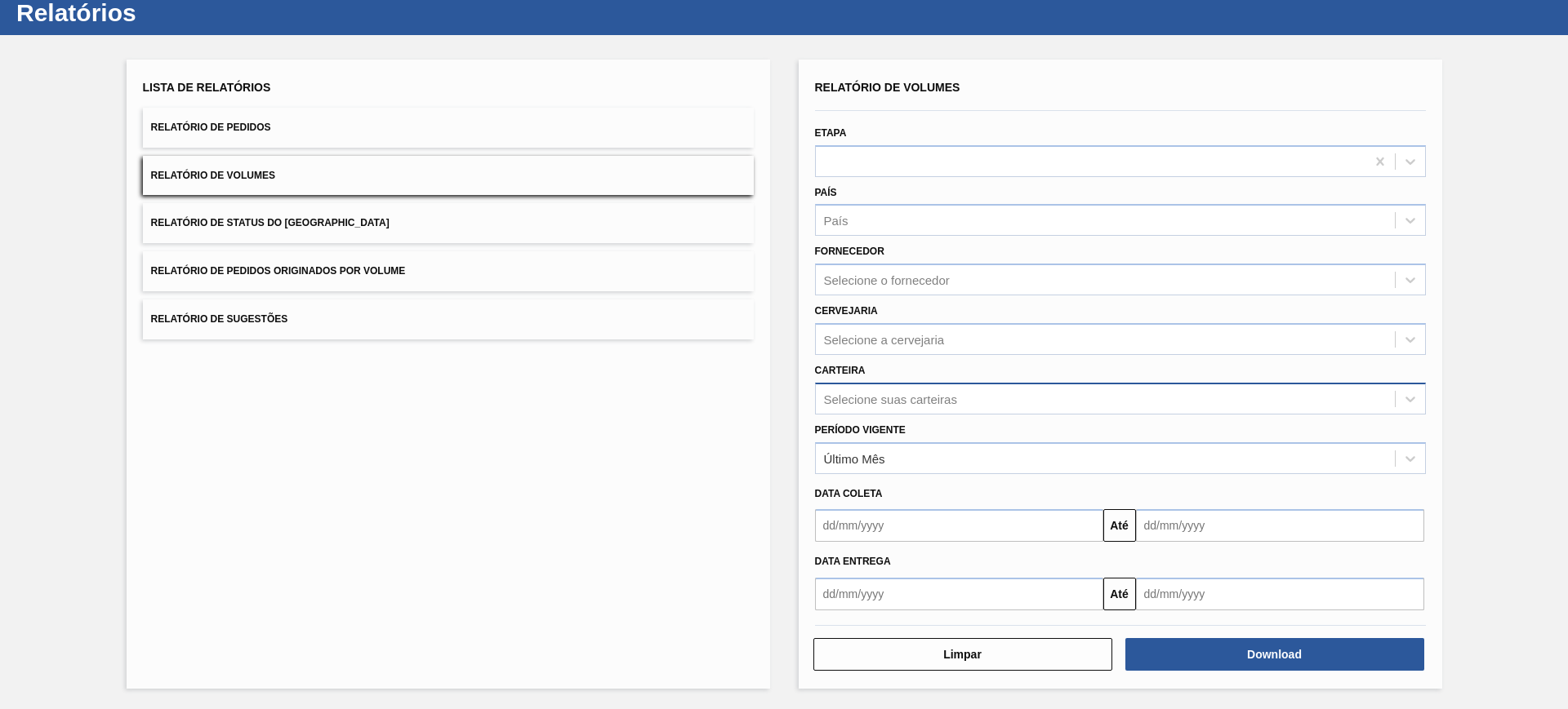
click at [895, 403] on div "Selecione suas carteiras" at bounding box center [890, 399] width 133 height 14
type input "xarope"
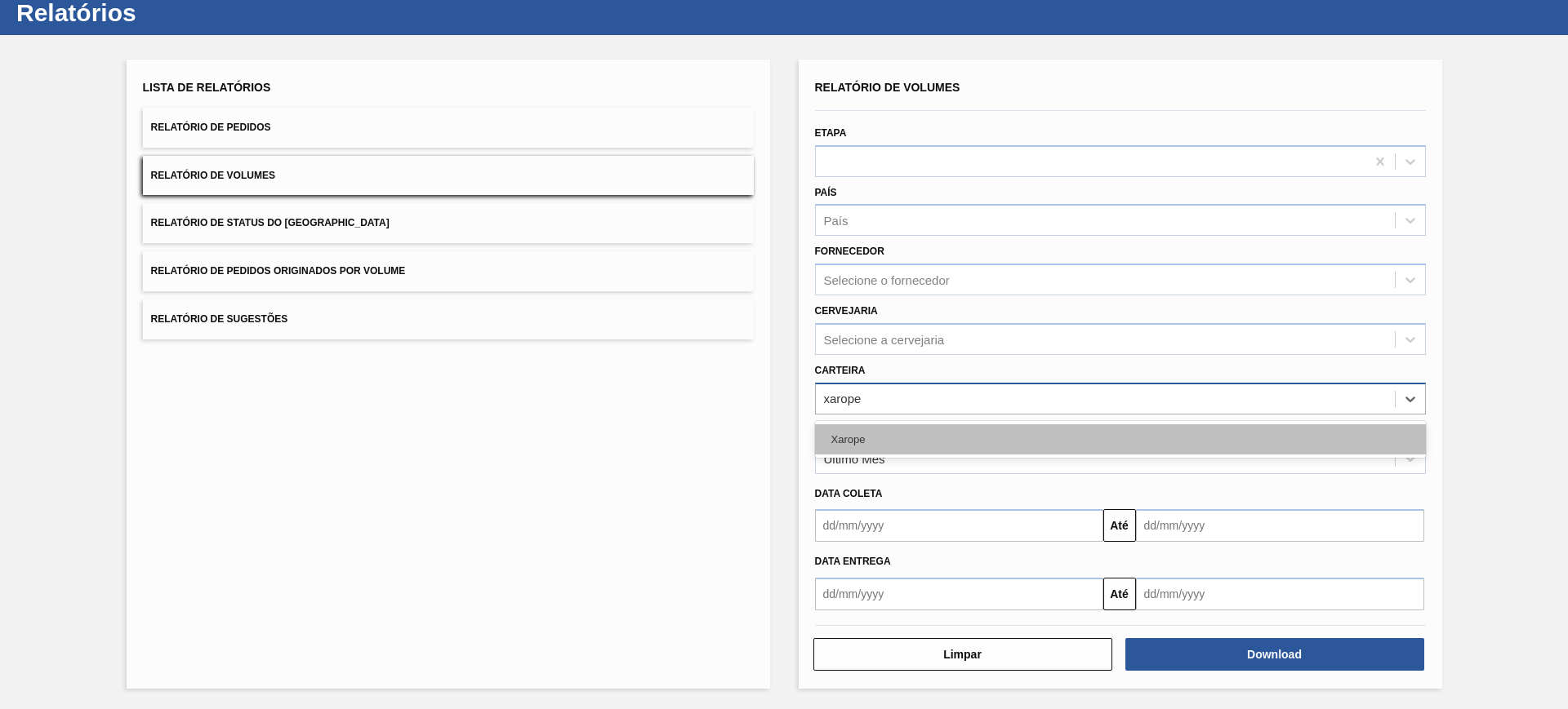
click at [877, 433] on div "Xarope" at bounding box center [1120, 439] width 611 height 30
